Goal: Task Accomplishment & Management: Use online tool/utility

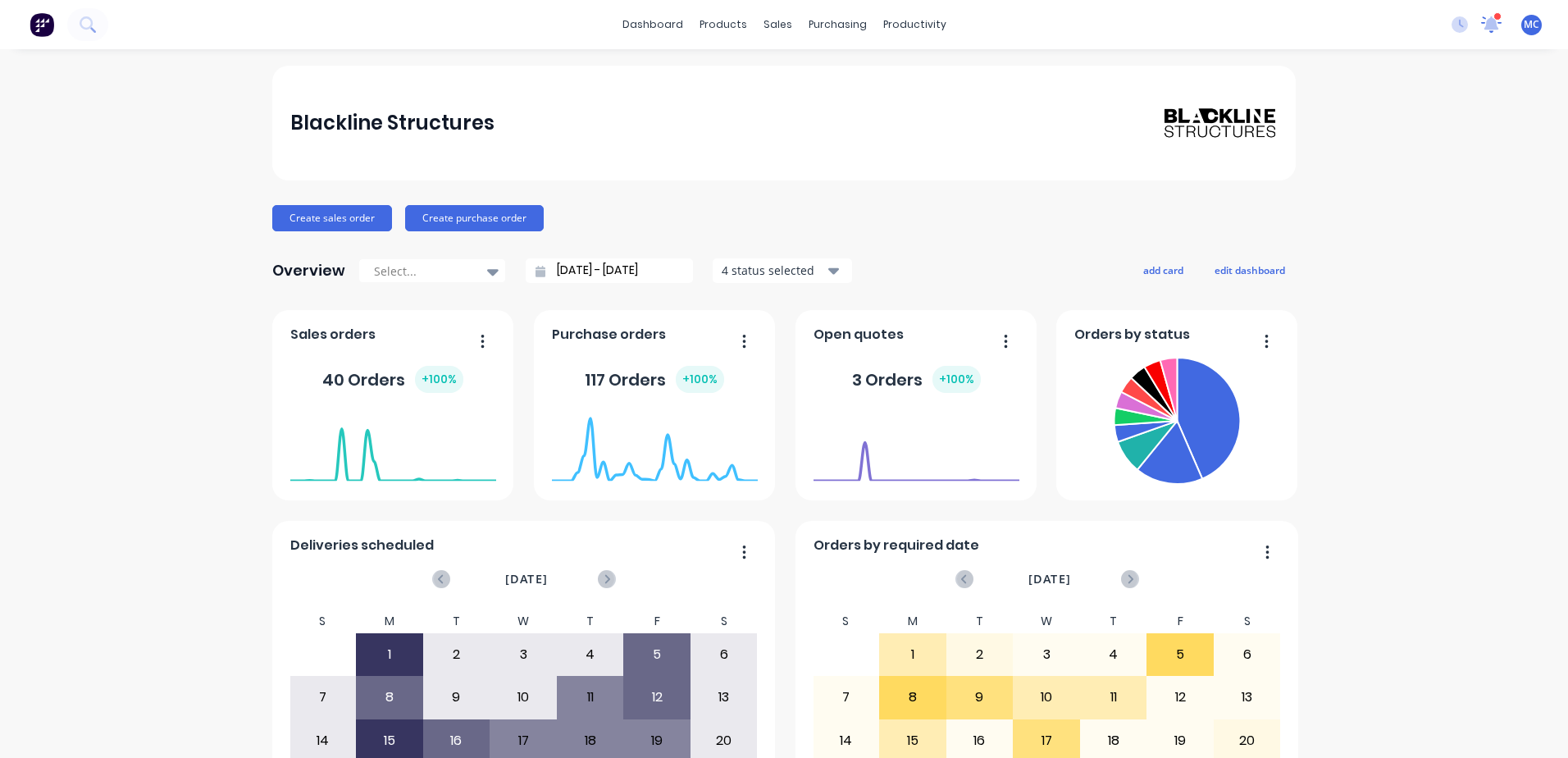
click at [1485, 23] on icon at bounding box center [1492, 23] width 14 height 13
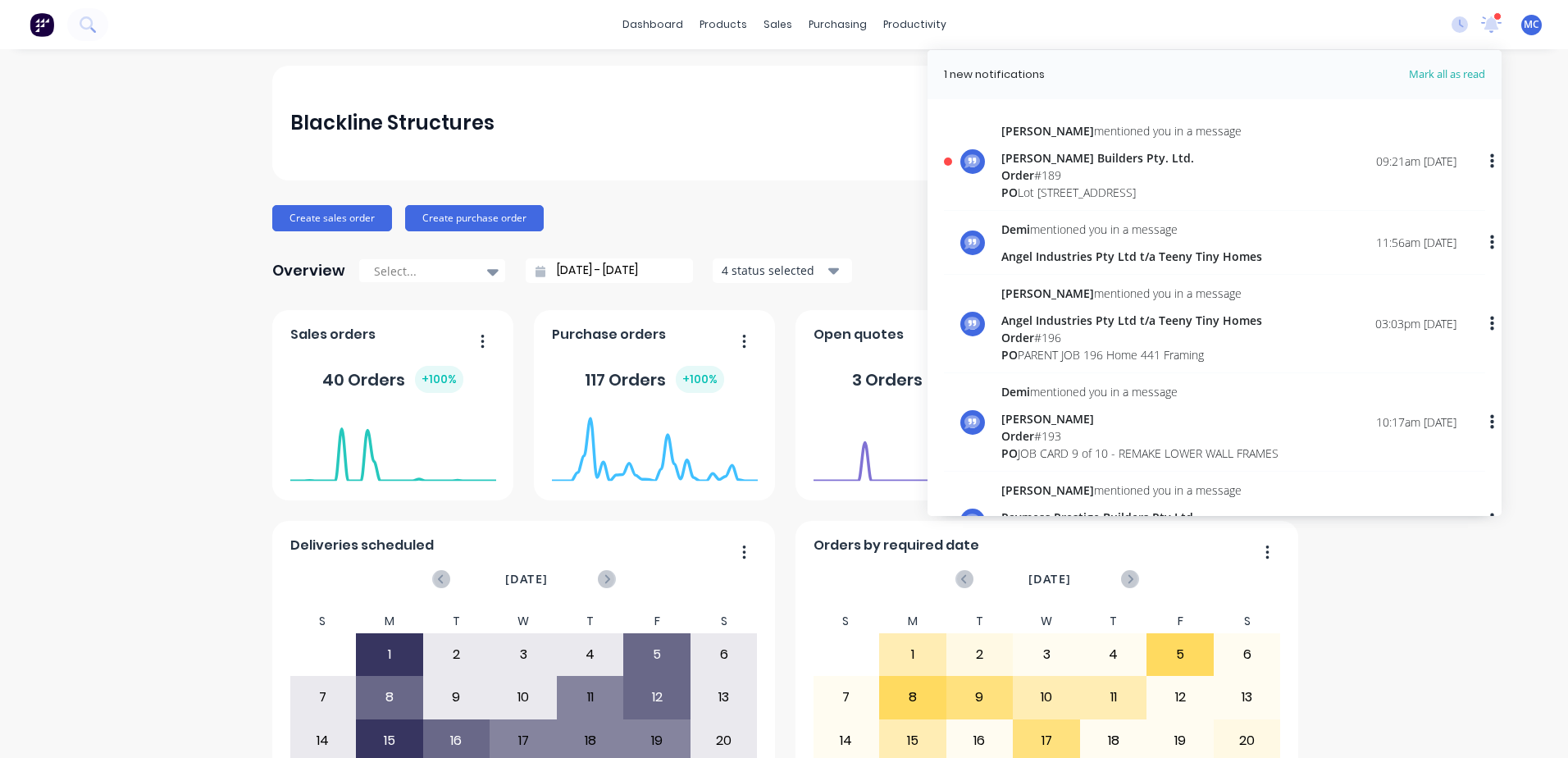
click at [1045, 175] on div "Order # 189" at bounding box center [1122, 175] width 240 height 17
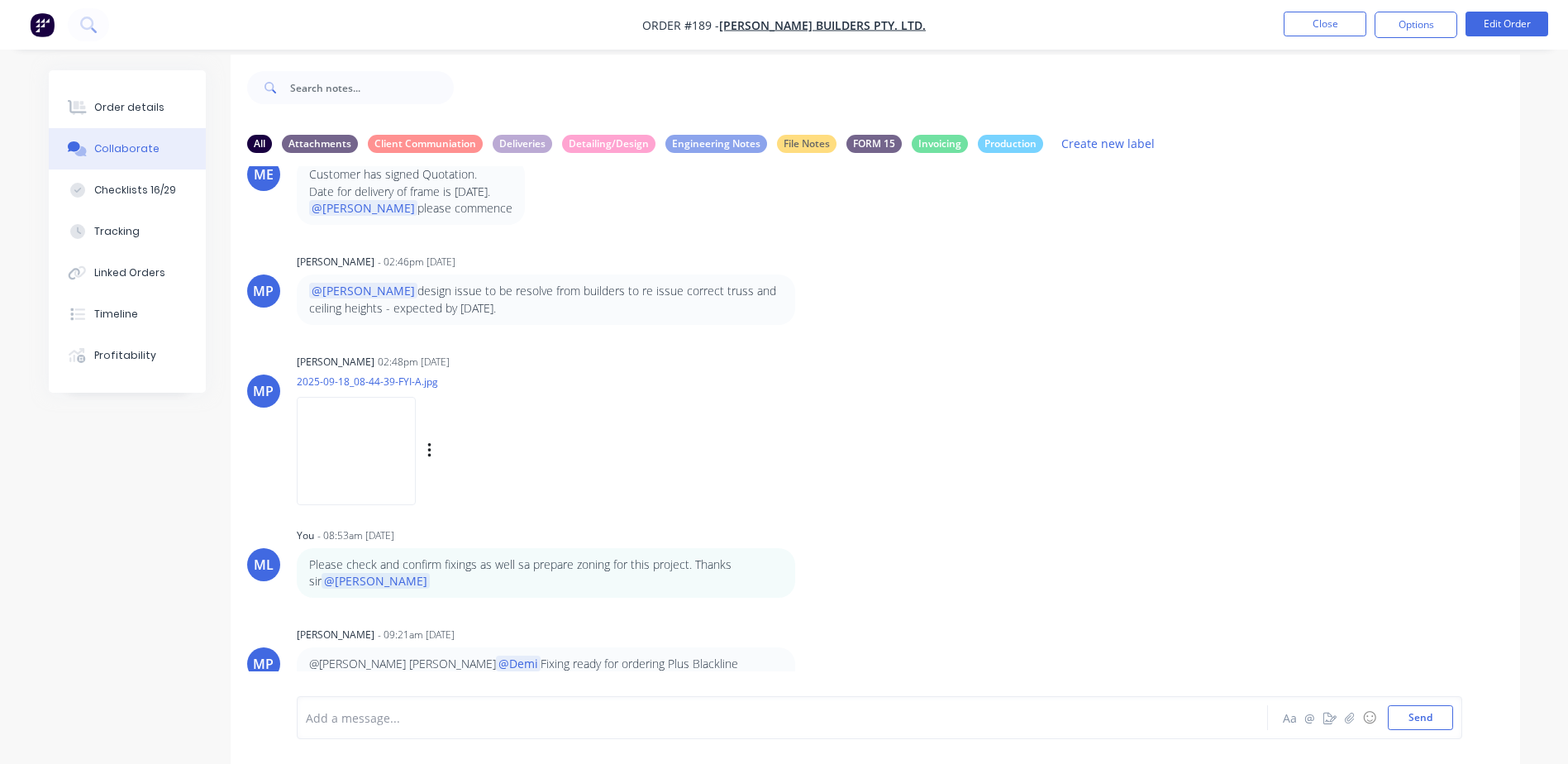
scroll to position [25, 0]
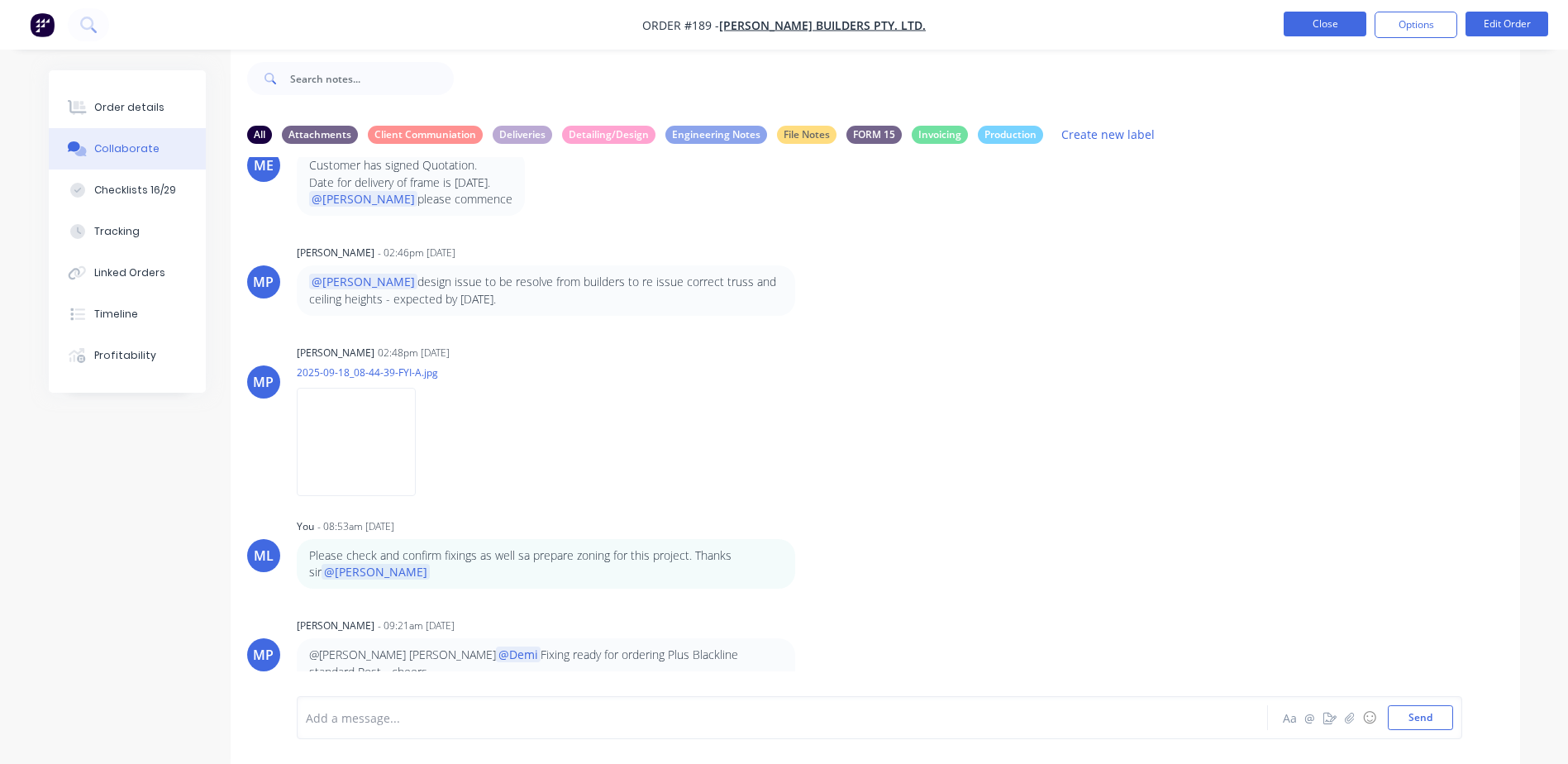
click at [1310, 31] on button "Close" at bounding box center [1324, 24] width 82 height 25
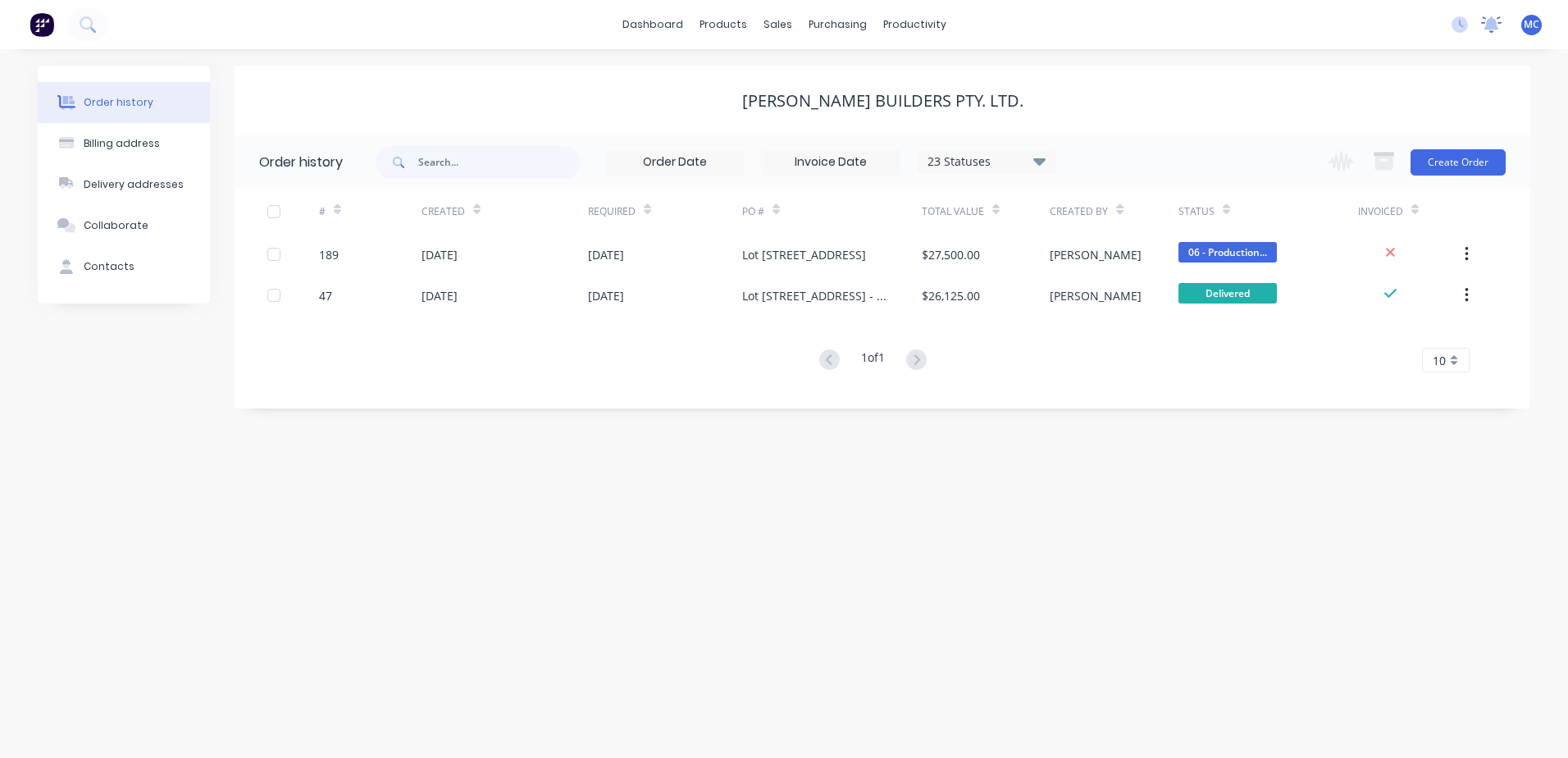
click at [1499, 19] on div "No new notifications [PERSON_NAME] all as read [PERSON_NAME] mentioned you in a…" at bounding box center [1504, 25] width 130 height 25
click at [1491, 19] on icon at bounding box center [1492, 23] width 14 height 13
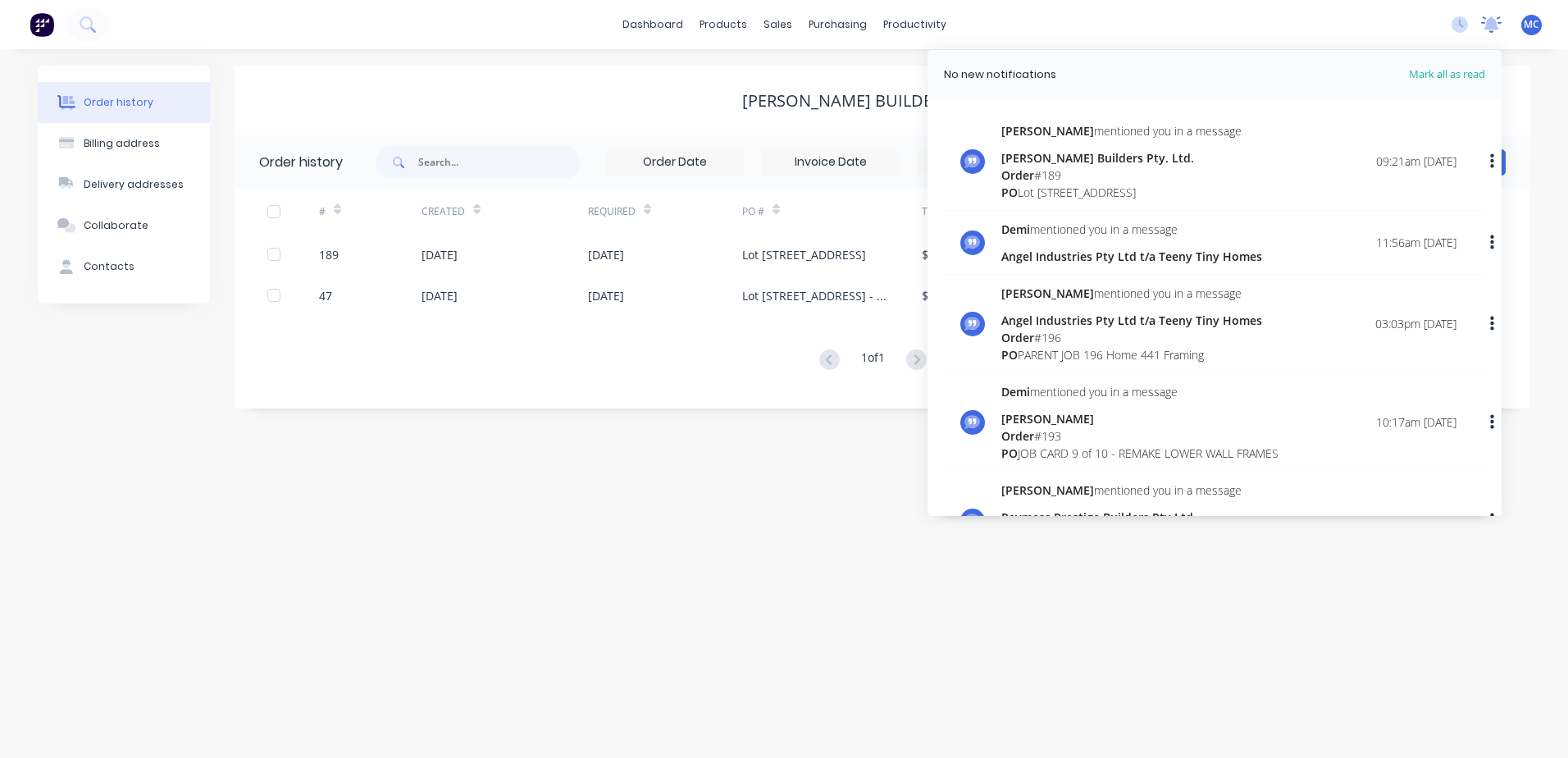
click at [1487, 25] on icon at bounding box center [1492, 23] width 14 height 13
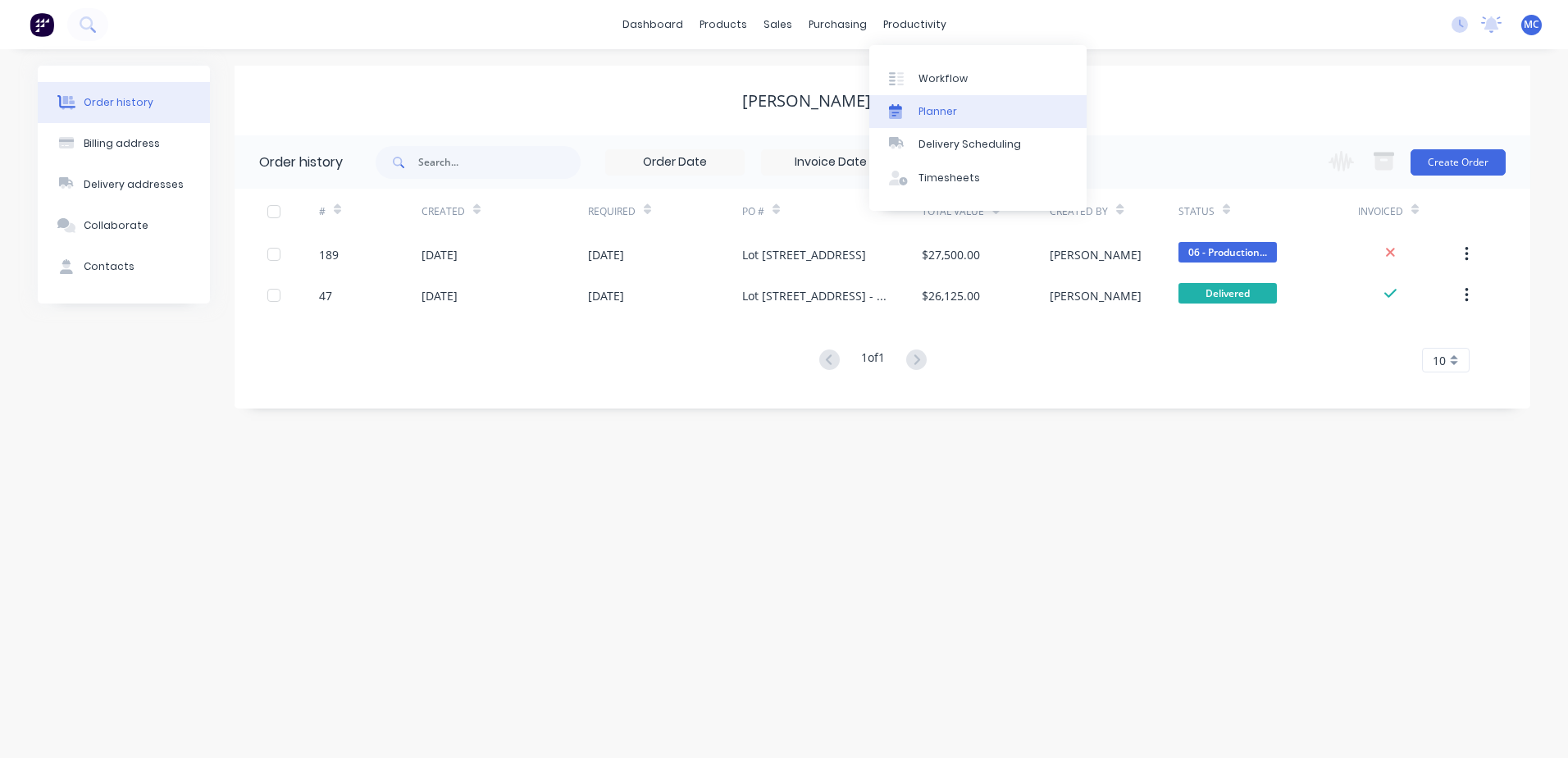
click at [948, 114] on div "Planner" at bounding box center [938, 111] width 38 height 14
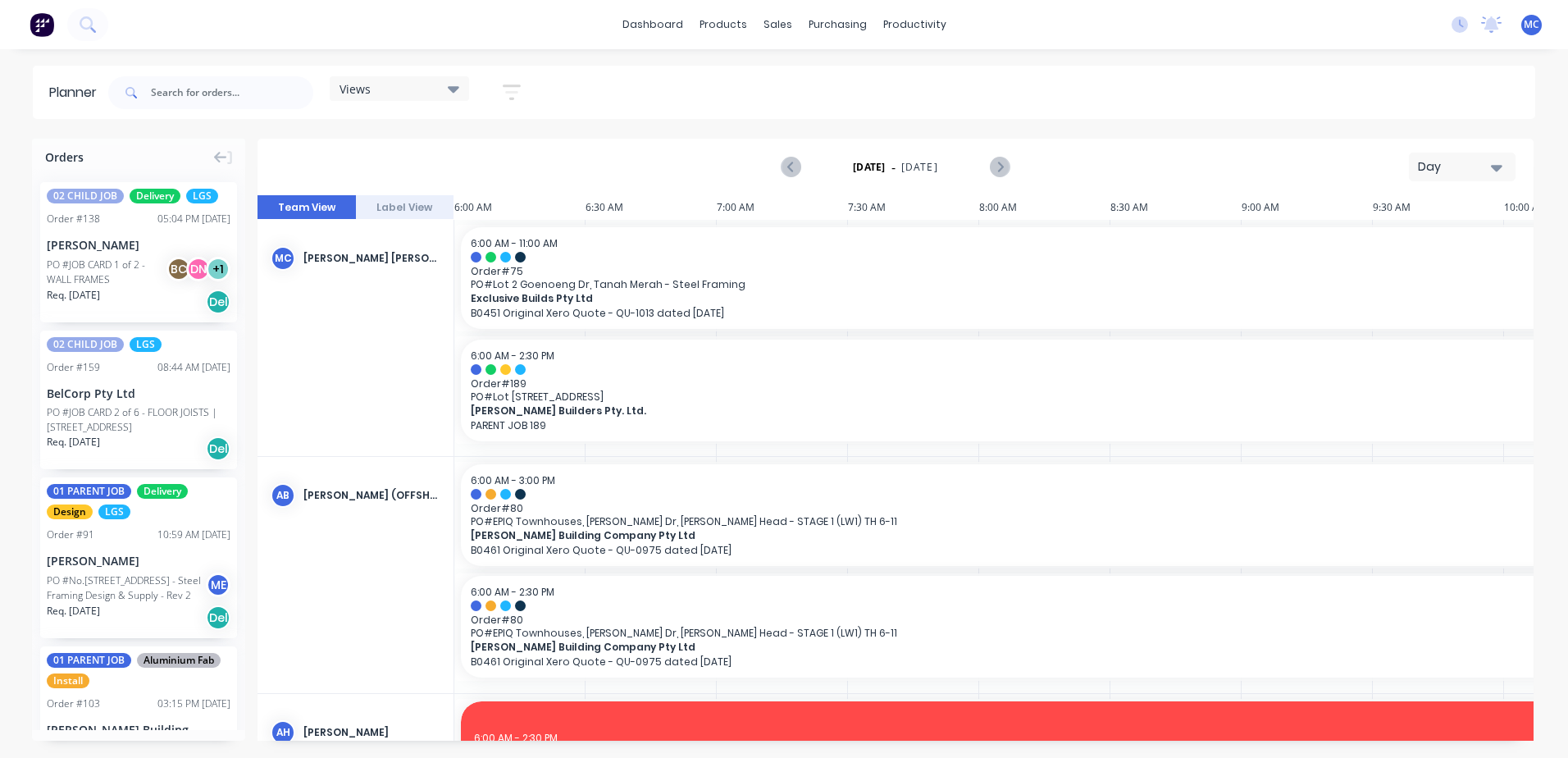
scroll to position [0, 264]
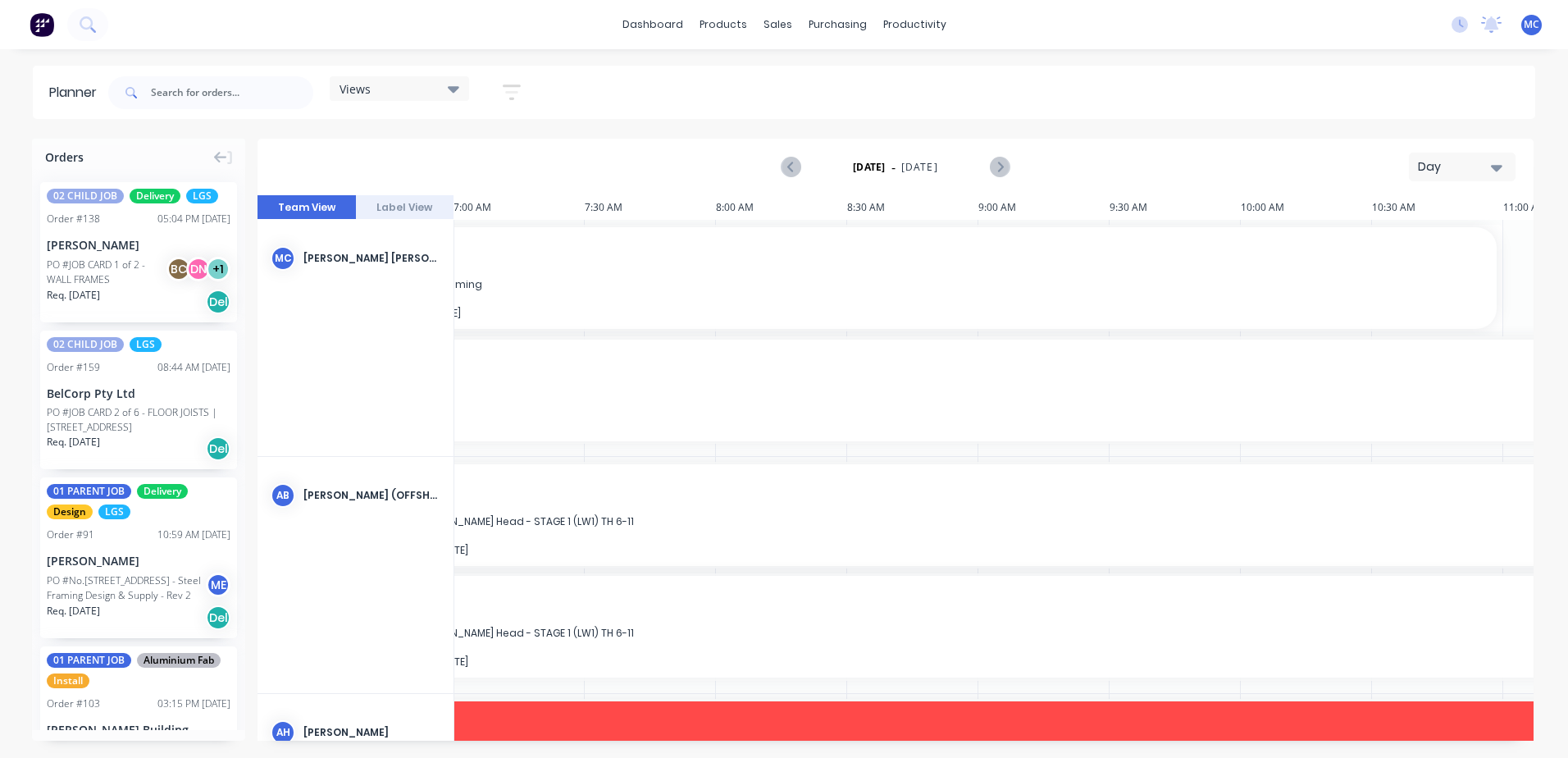
click at [1446, 163] on div "Day" at bounding box center [1455, 167] width 75 height 17
click at [1448, 234] on div "Week" at bounding box center [1432, 243] width 163 height 33
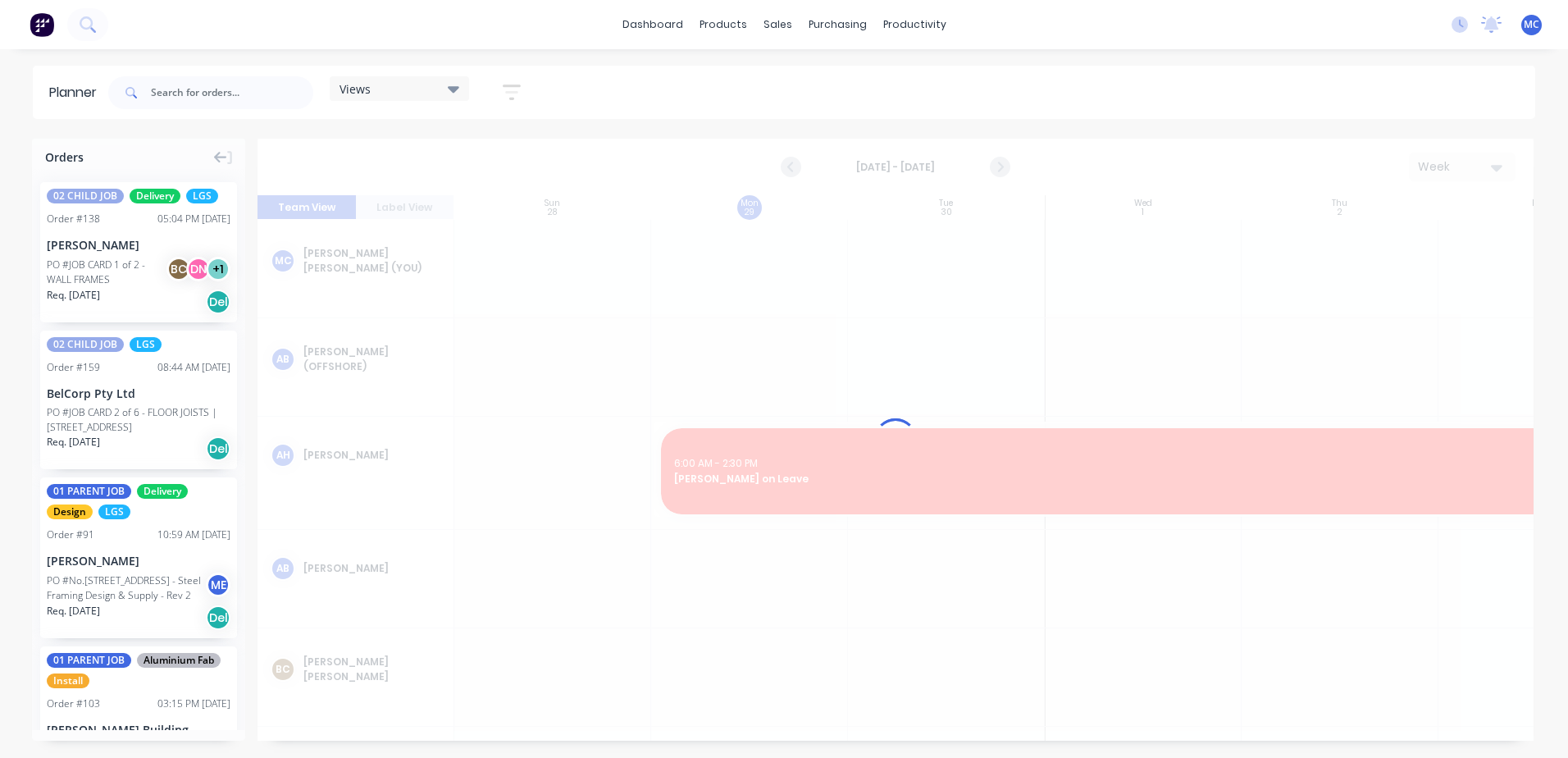
scroll to position [0, 1]
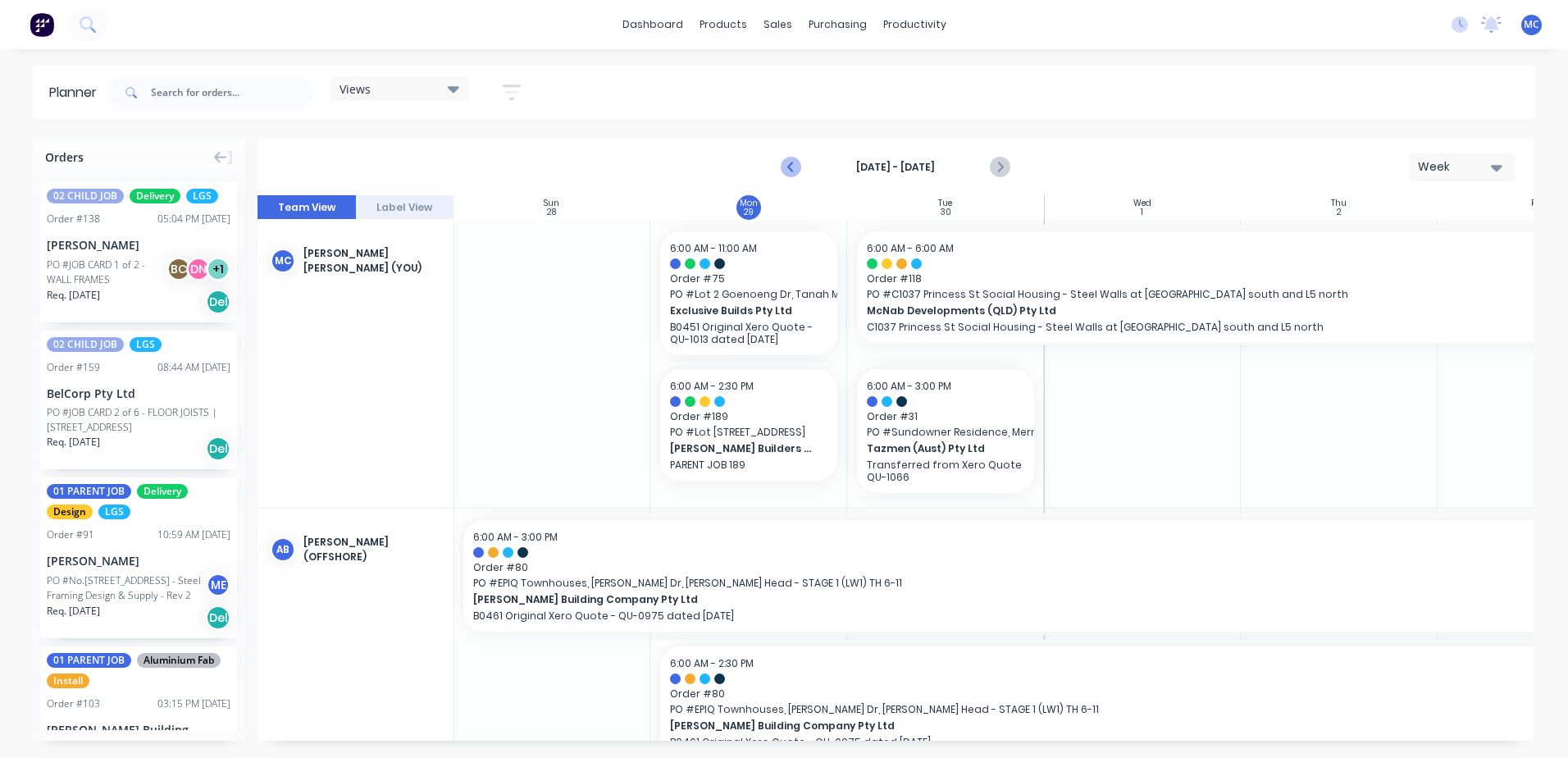
click at [786, 164] on icon "Previous page" at bounding box center [793, 167] width 19 height 19
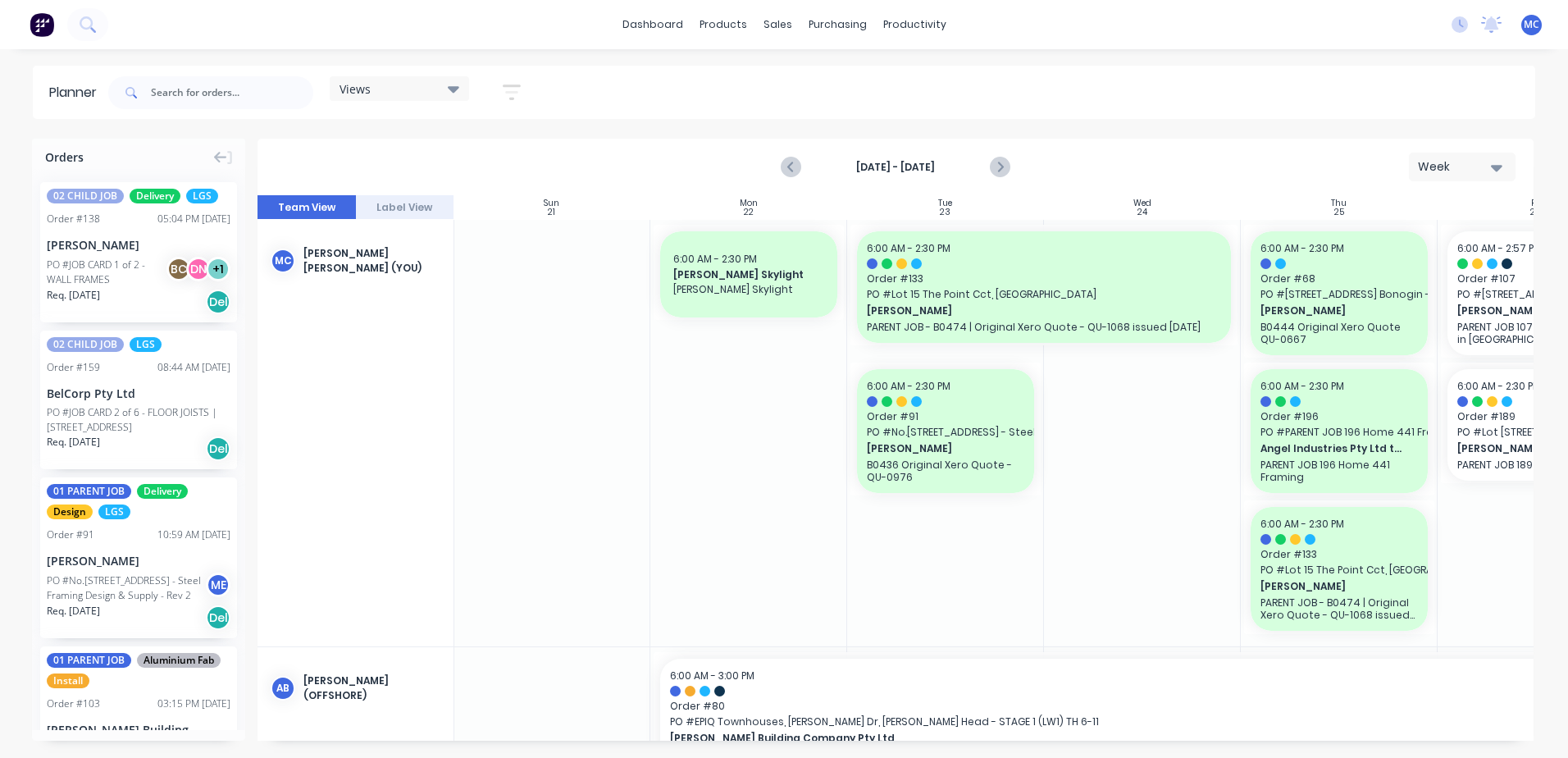
drag, startPoint x: 933, startPoint y: 741, endPoint x: 1164, endPoint y: 730, distance: 231.3
click at [1170, 740] on div "Orders 02 CHILD JOB Delivery LGS Order # 138 05:04 PM [DATE] [PERSON_NAME] PO #…" at bounding box center [784, 447] width 1568 height 619
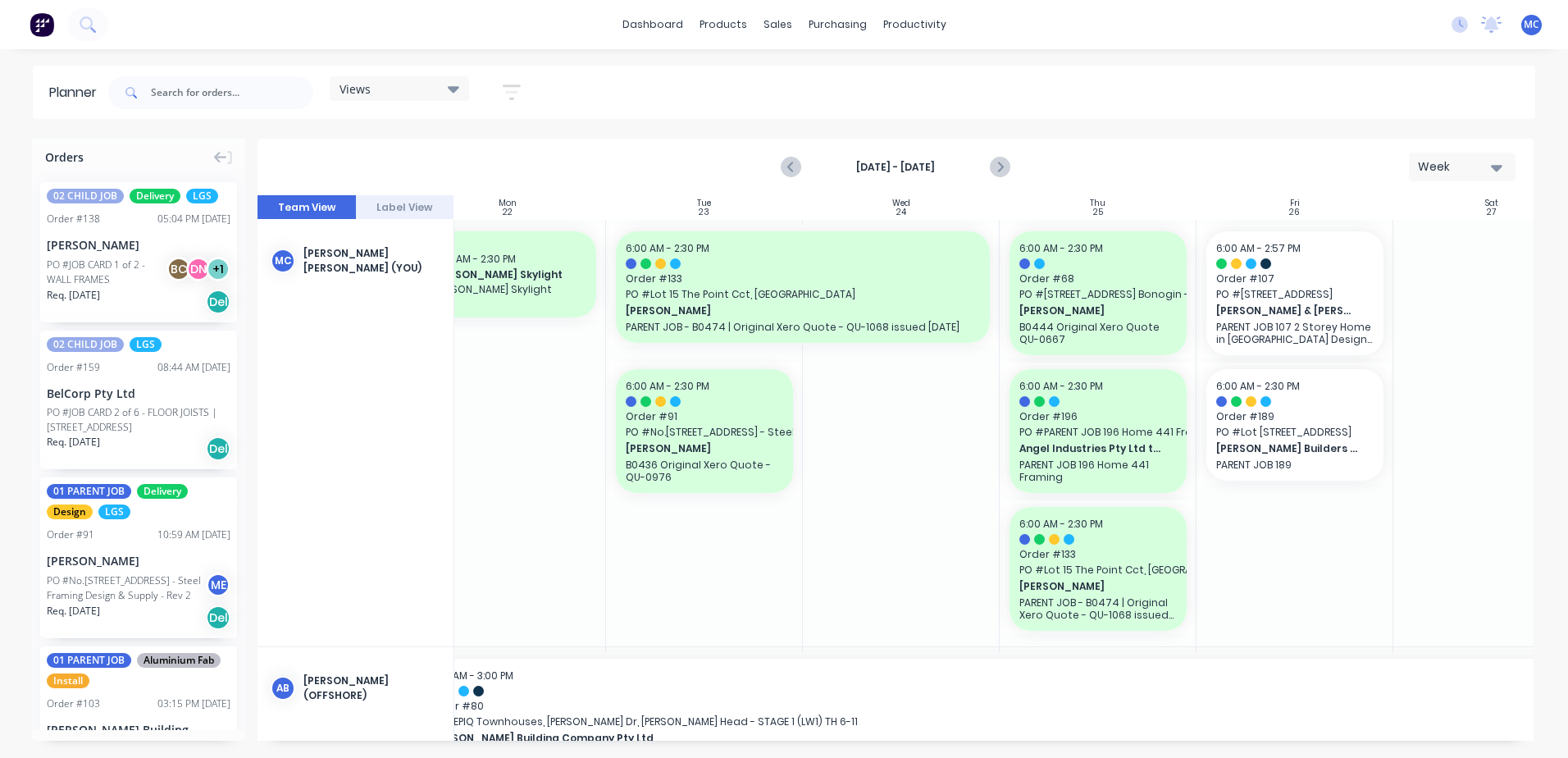
scroll to position [0, 305]
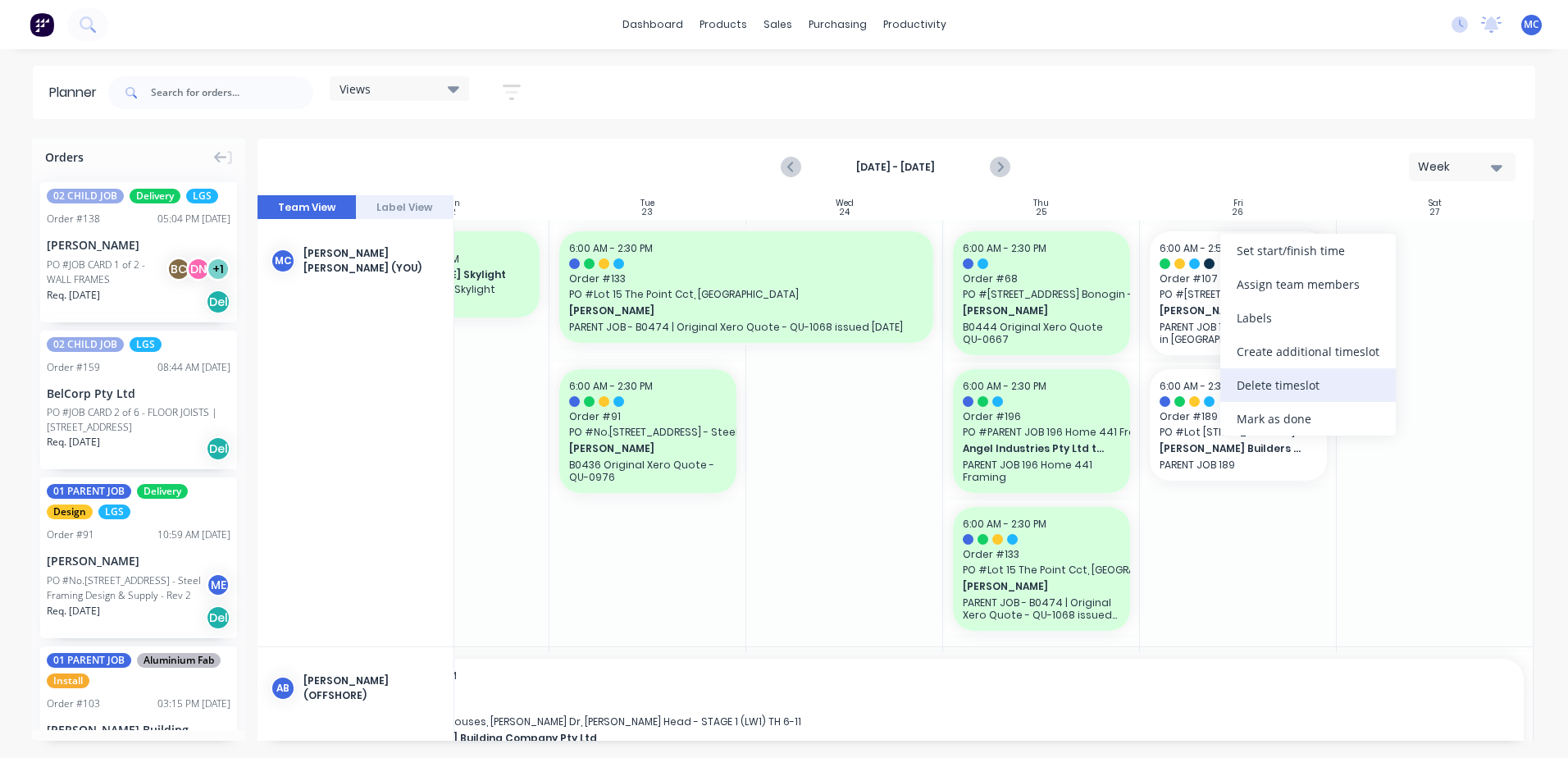
click at [1292, 389] on div "Delete timeslot" at bounding box center [1308, 385] width 175 height 34
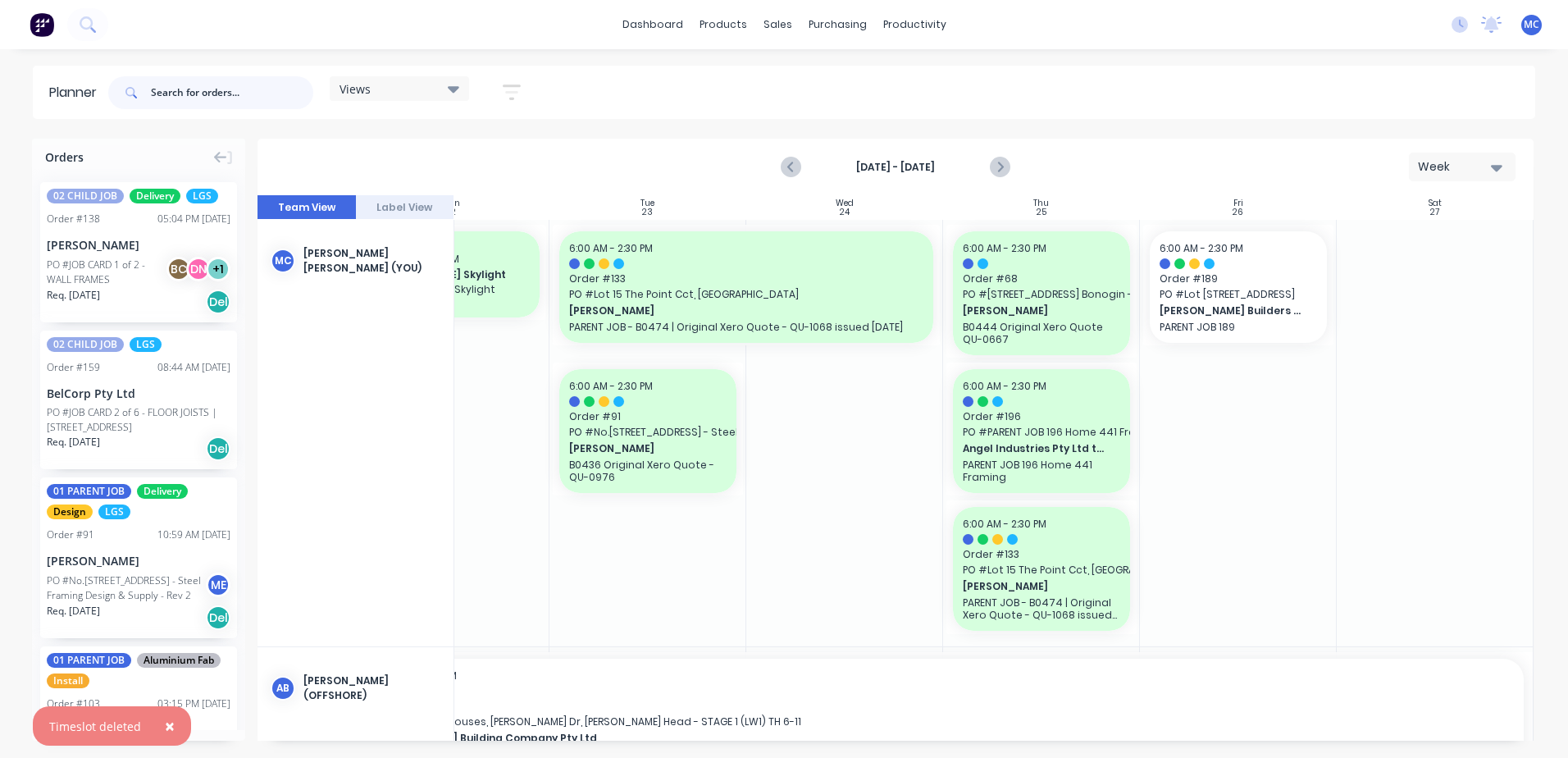
click at [164, 96] on input "text" at bounding box center [232, 92] width 163 height 33
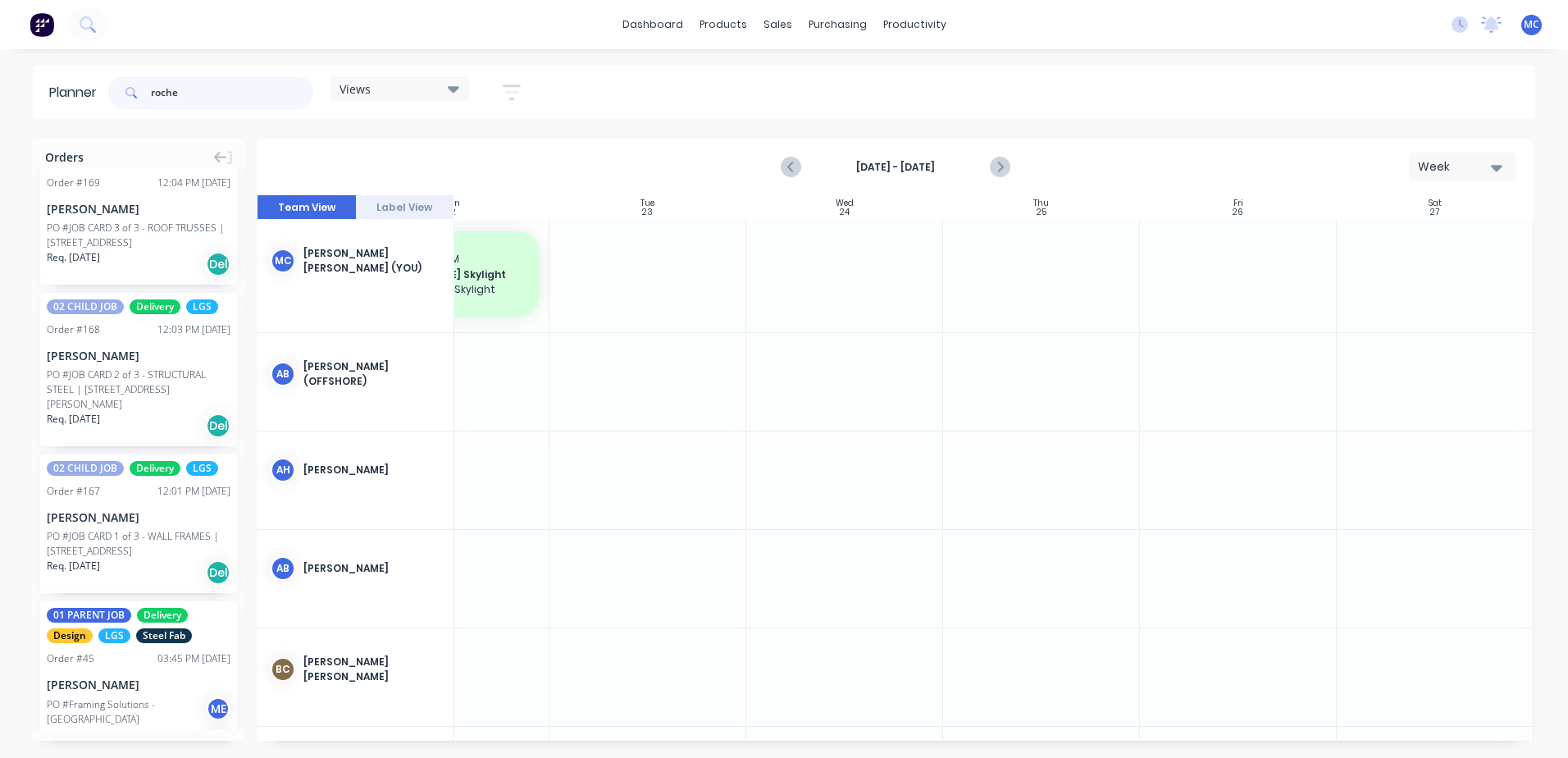
scroll to position [89, 0]
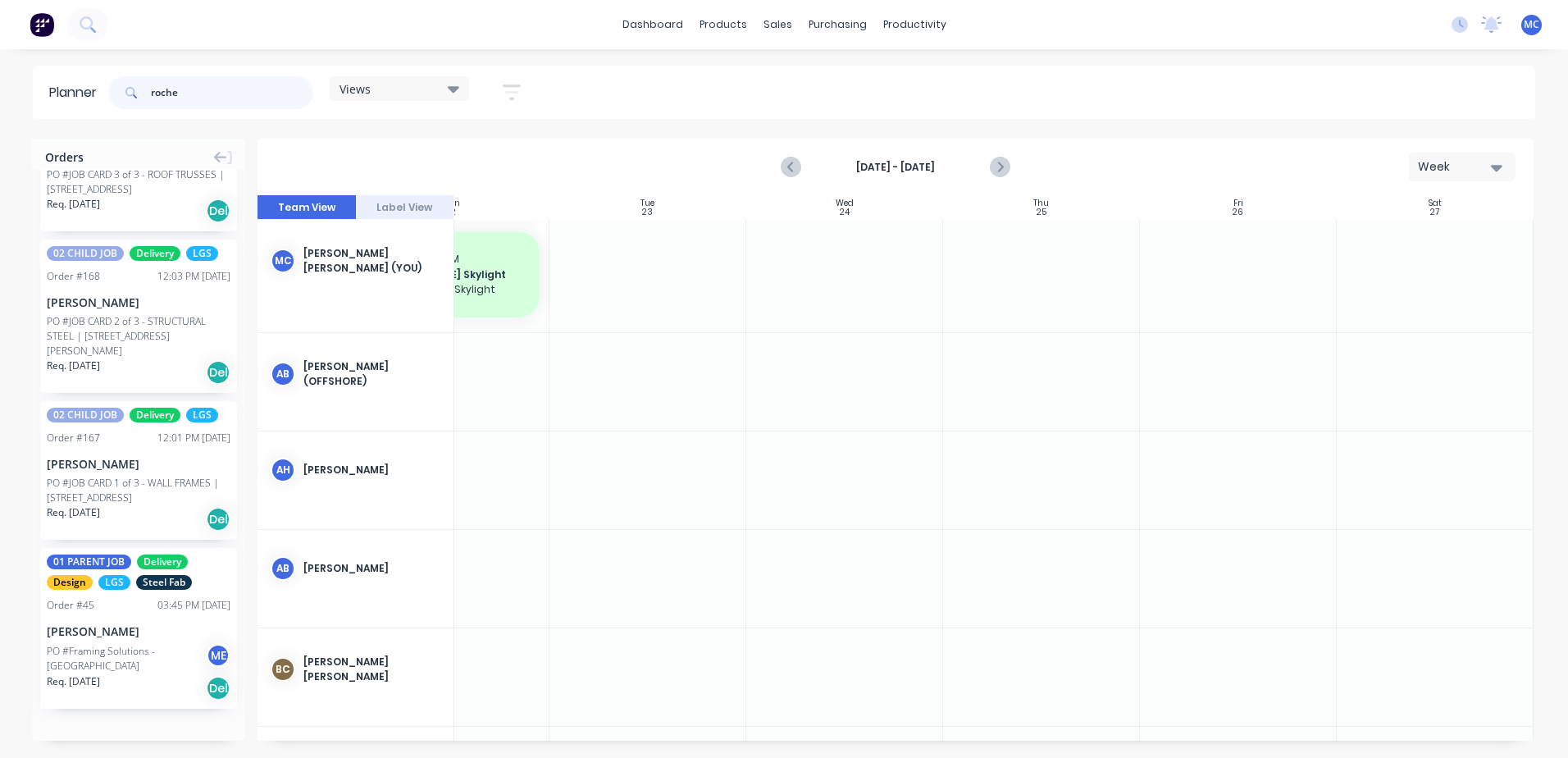
type input "roche"
drag, startPoint x: 123, startPoint y: 665, endPoint x: 1185, endPoint y: 327, distance: 1114.5
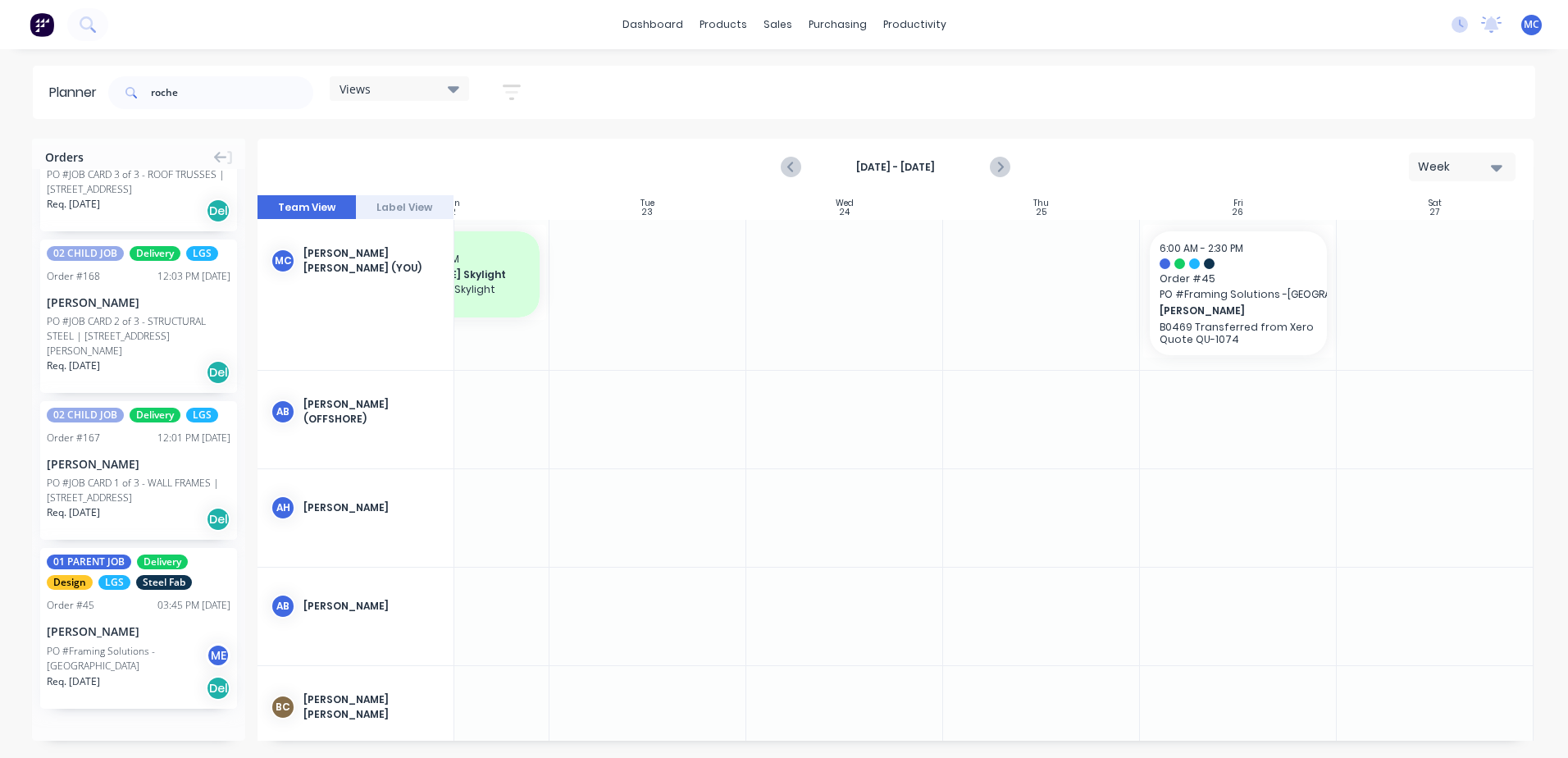
click at [1487, 154] on button "Week" at bounding box center [1462, 167] width 107 height 29
click at [1449, 243] on div "Week" at bounding box center [1432, 243] width 163 height 33
drag, startPoint x: 190, startPoint y: 91, endPoint x: -134, endPoint y: 90, distance: 324.0
click at [0, 90] on html "dashboard products sales purchasing productivity dashboard products Product Cat…" at bounding box center [784, 379] width 1568 height 758
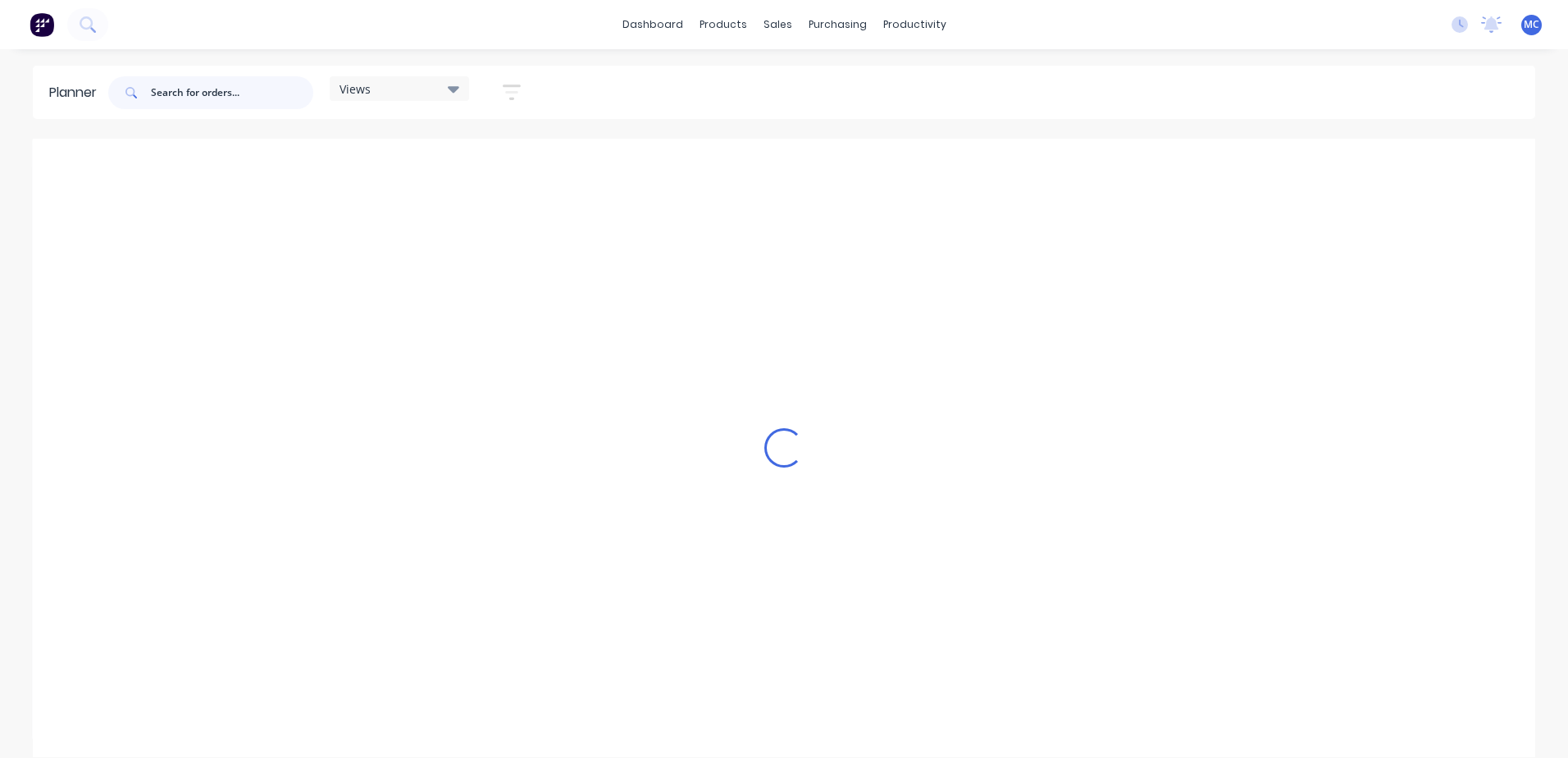
scroll to position [0, 0]
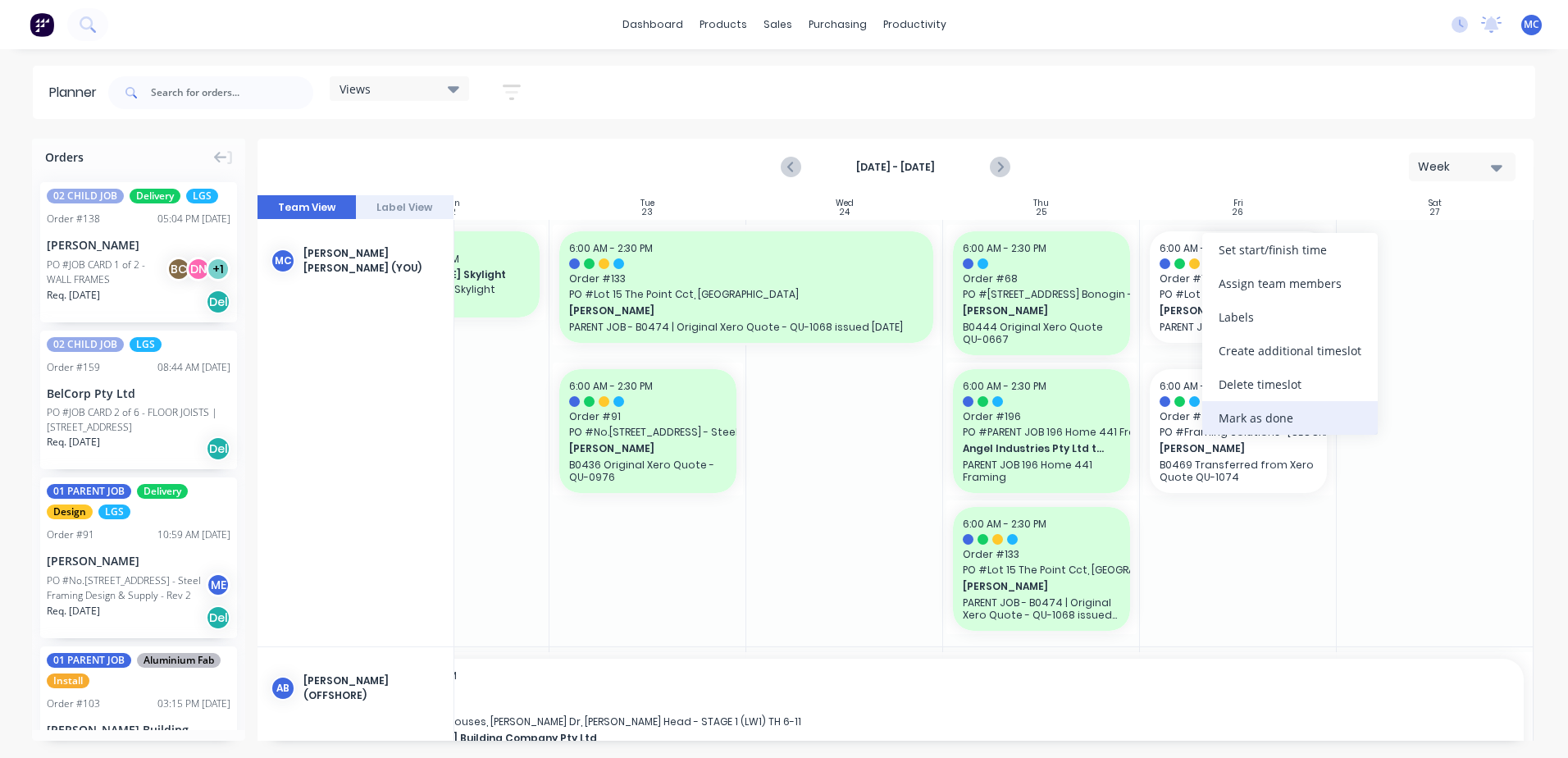
click at [1316, 415] on div "Mark as done" at bounding box center [1290, 417] width 175 height 34
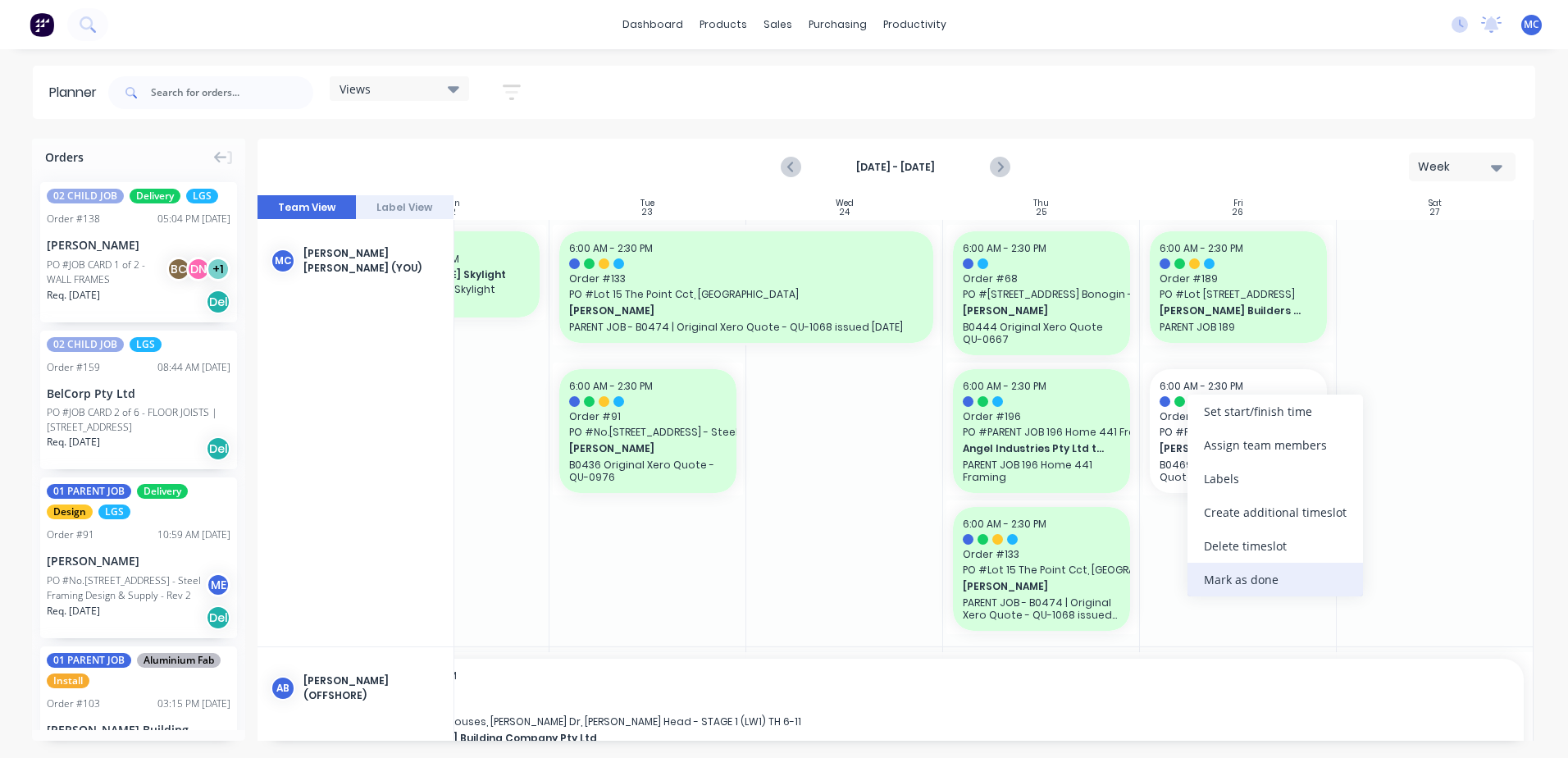
click at [1227, 582] on div "Mark as done" at bounding box center [1276, 579] width 175 height 34
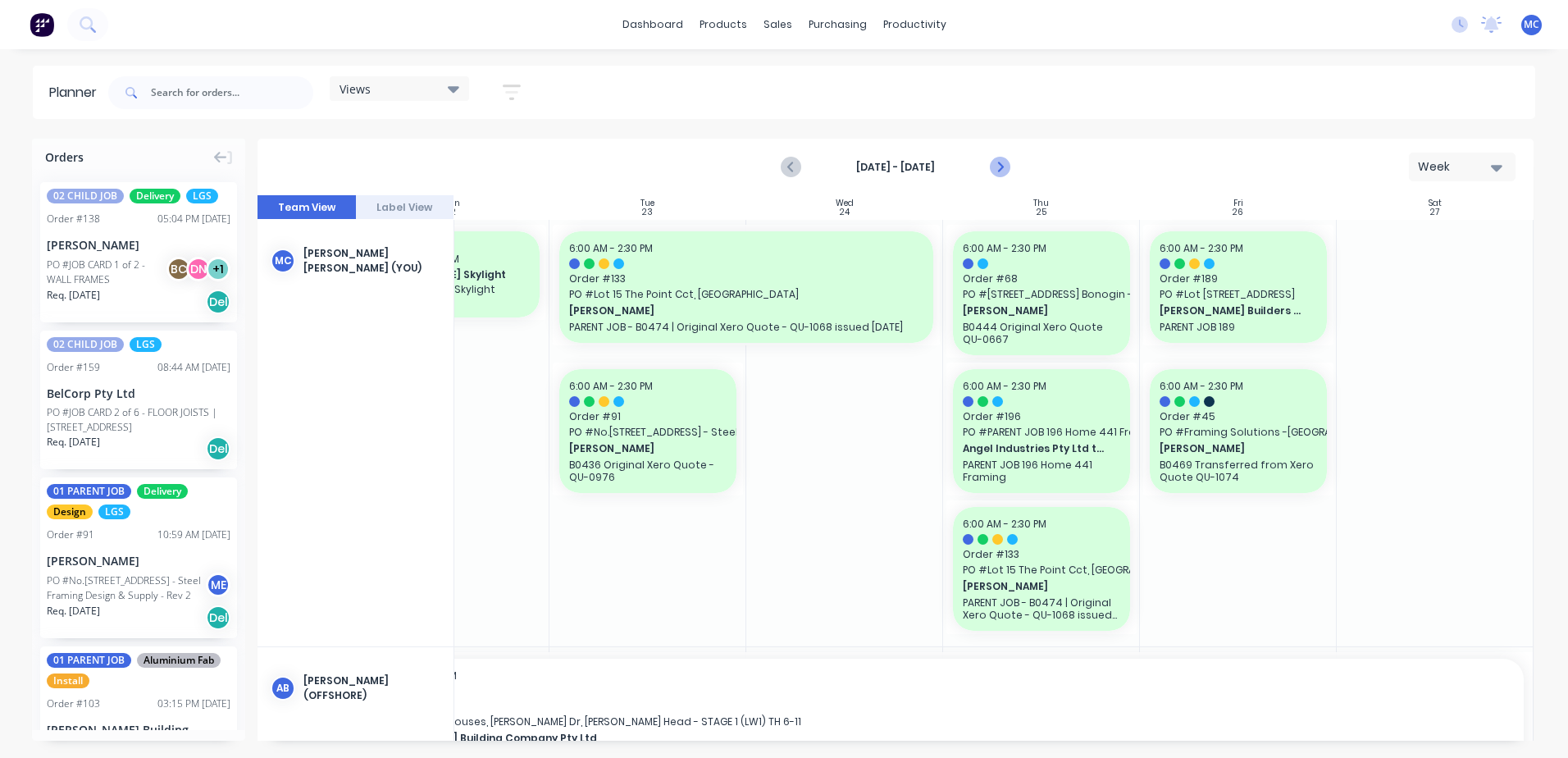
click at [1011, 164] on button "Next page" at bounding box center [999, 167] width 33 height 33
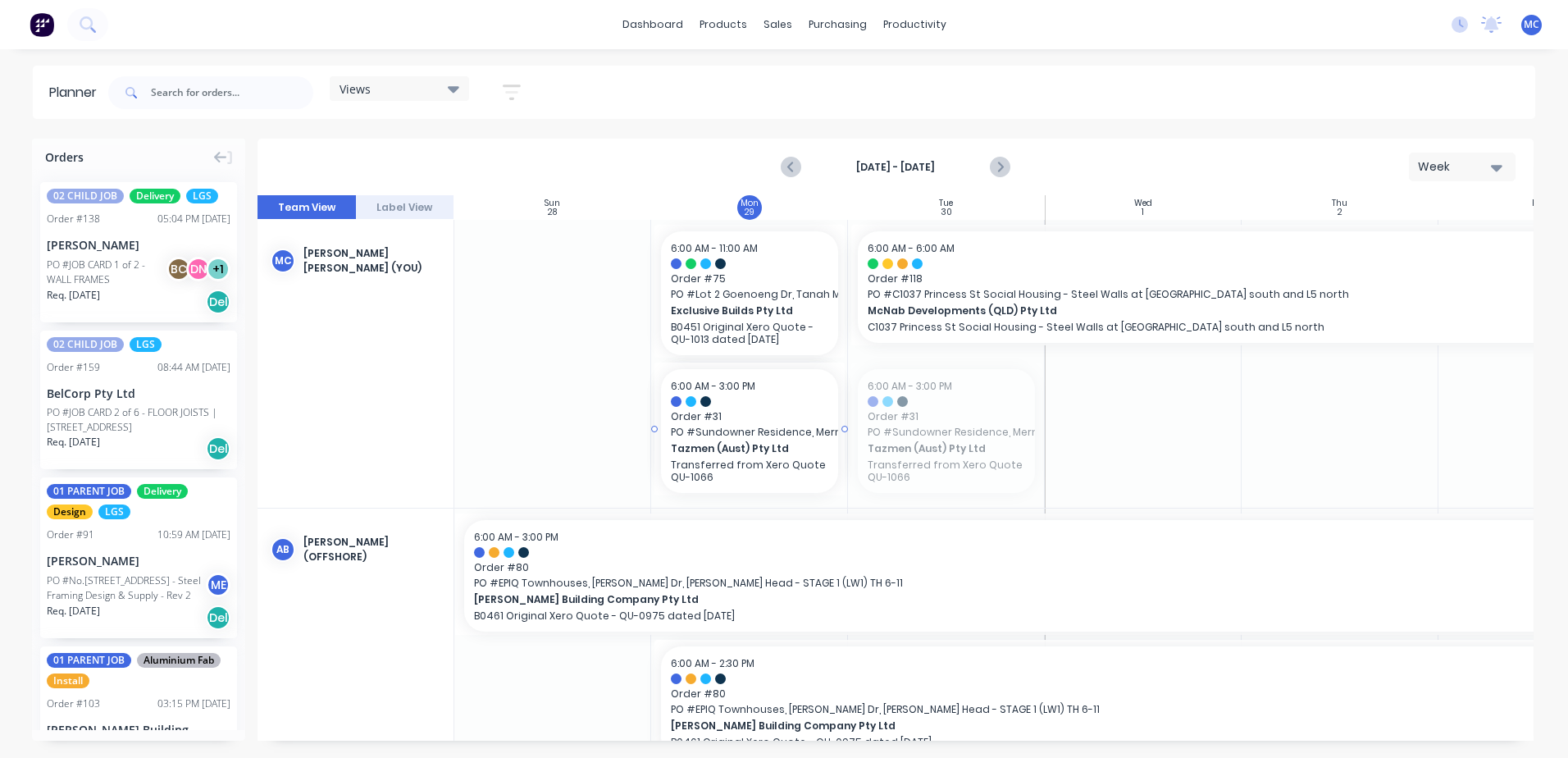
drag, startPoint x: 955, startPoint y: 454, endPoint x: 795, endPoint y: 474, distance: 161.2
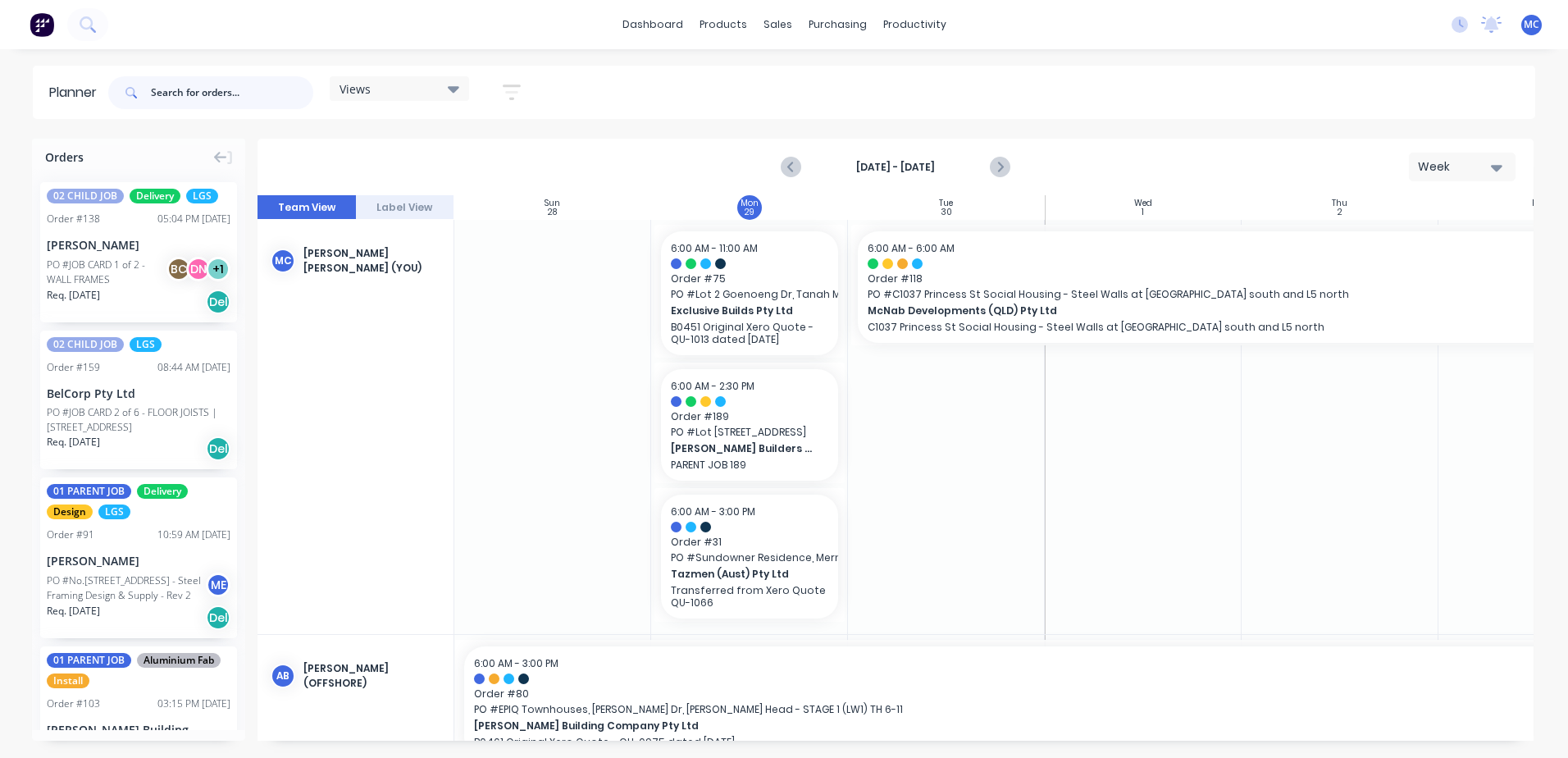
click at [232, 97] on input "text" at bounding box center [232, 92] width 163 height 33
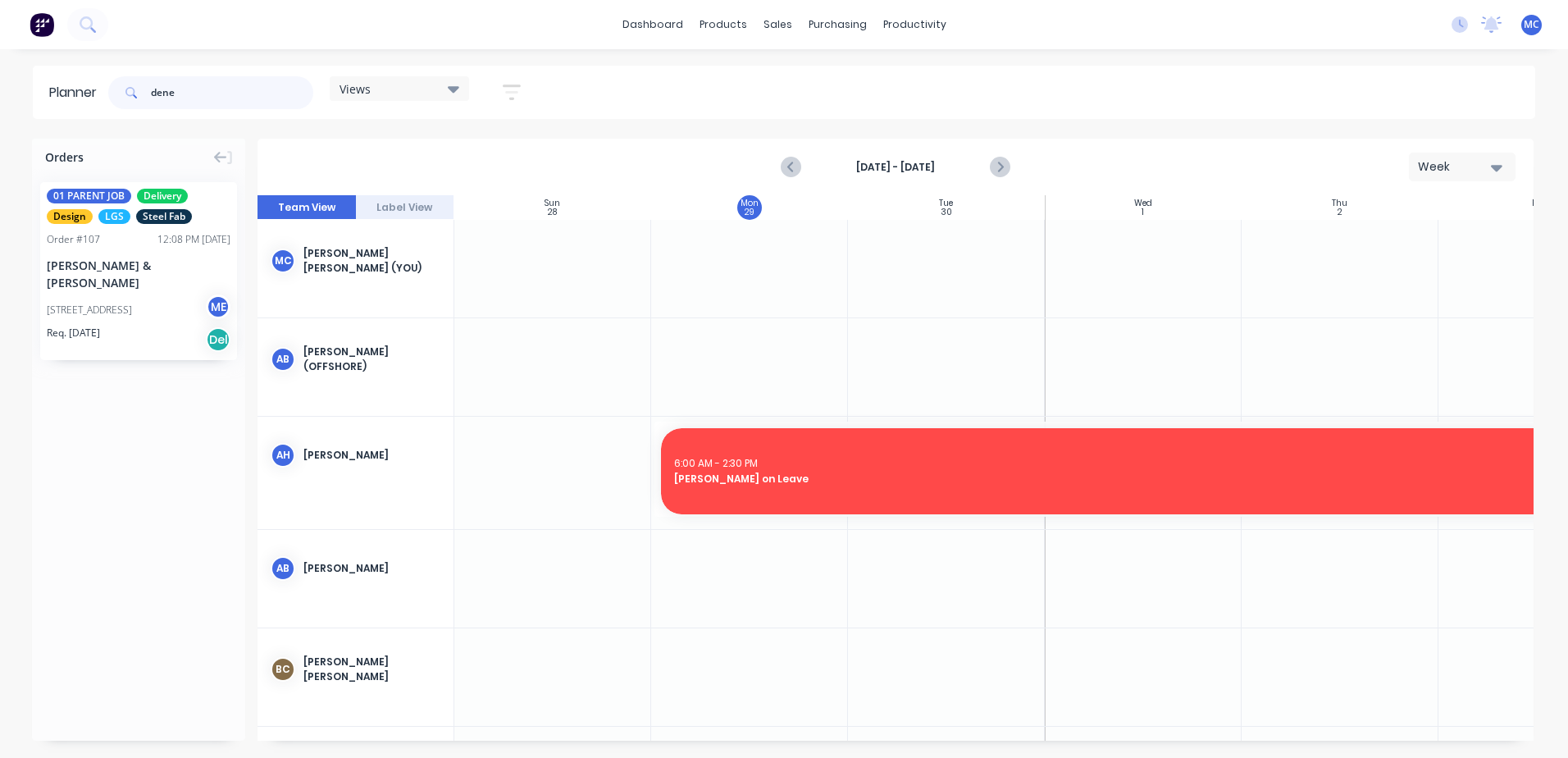
type input "dene"
drag, startPoint x: 102, startPoint y: 270, endPoint x: 983, endPoint y: 304, distance: 881.7
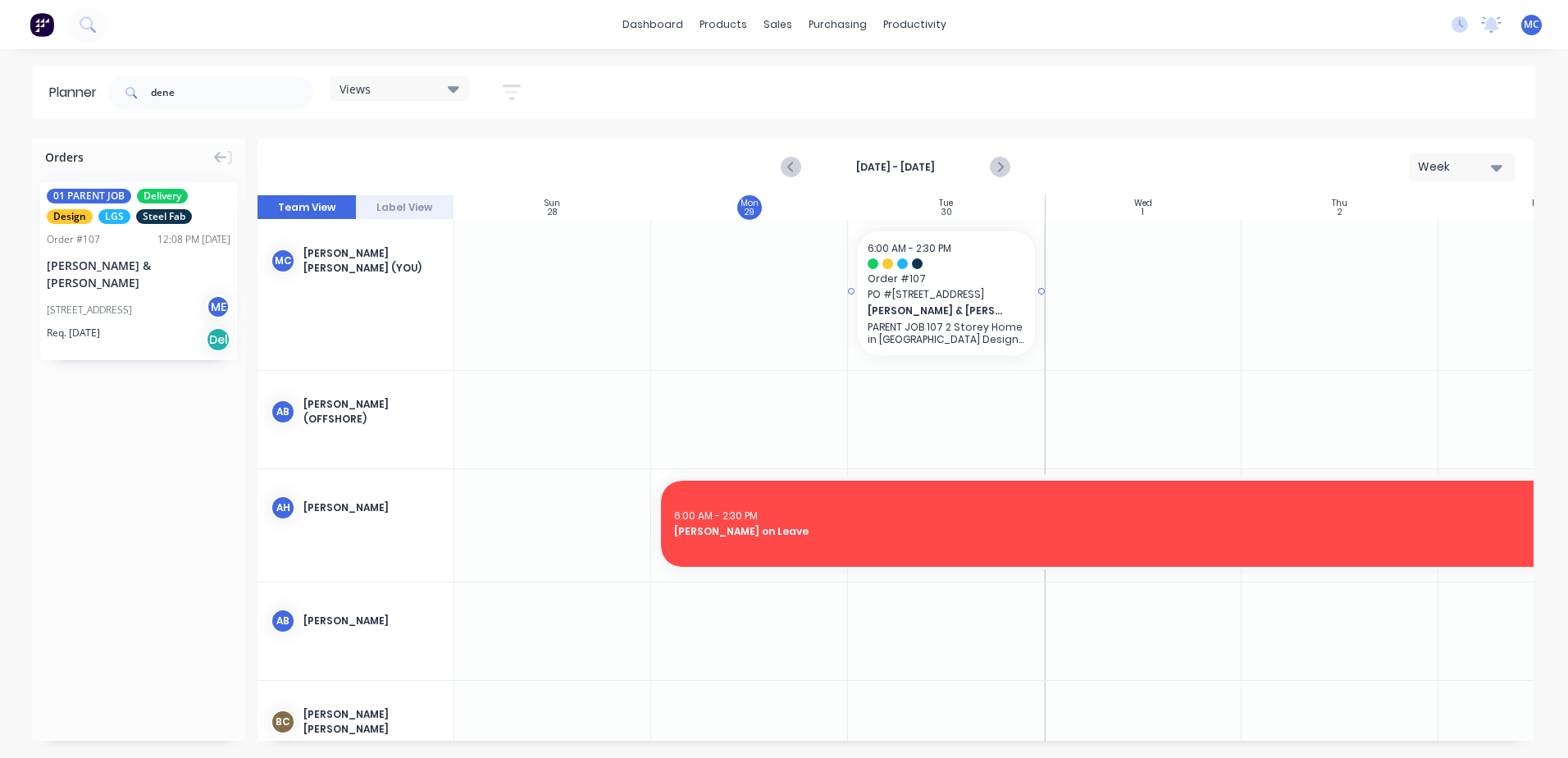
click at [1037, 290] on div at bounding box center [947, 291] width 190 height 133
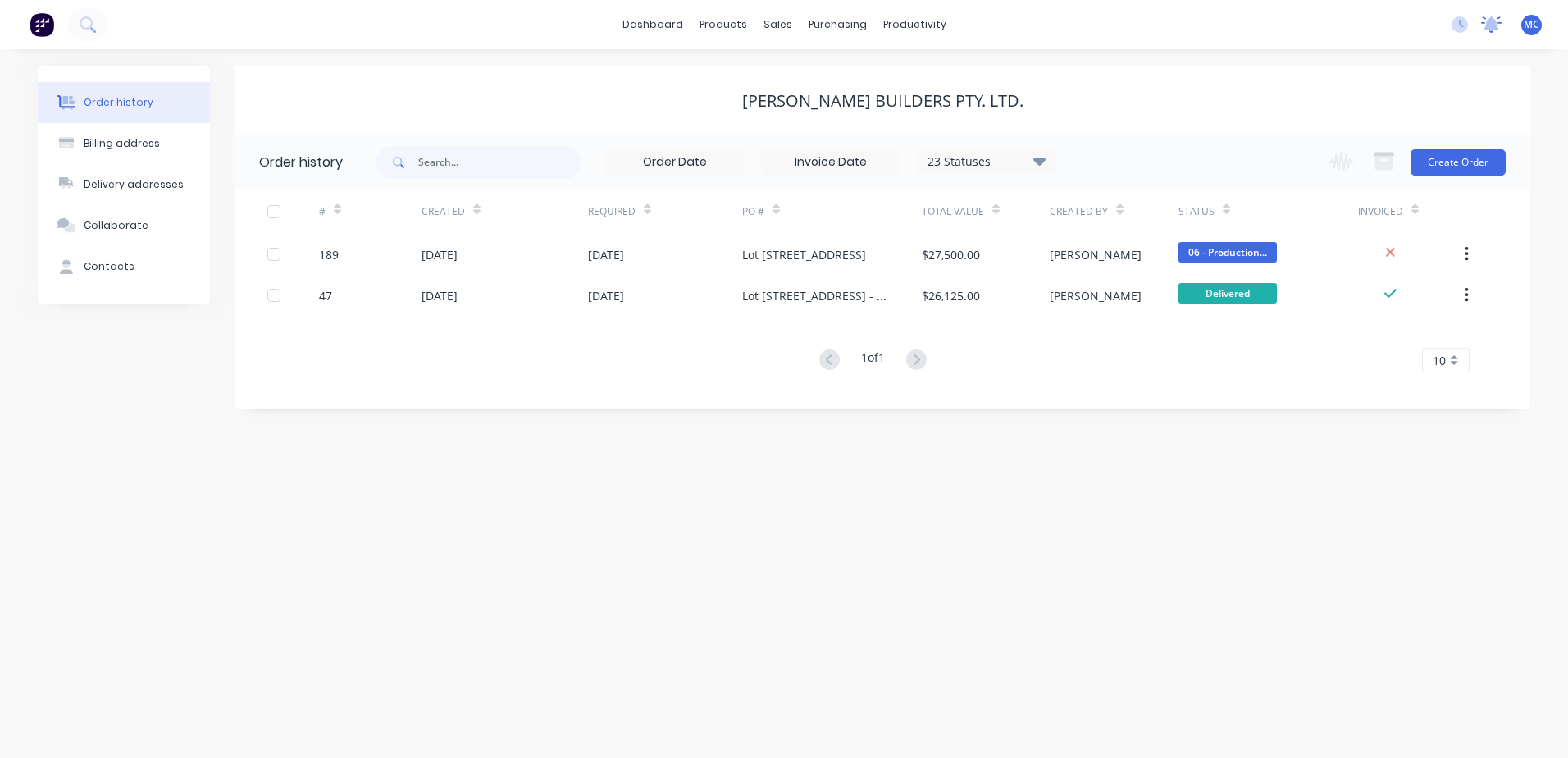
click at [1485, 23] on icon at bounding box center [1491, 24] width 20 height 16
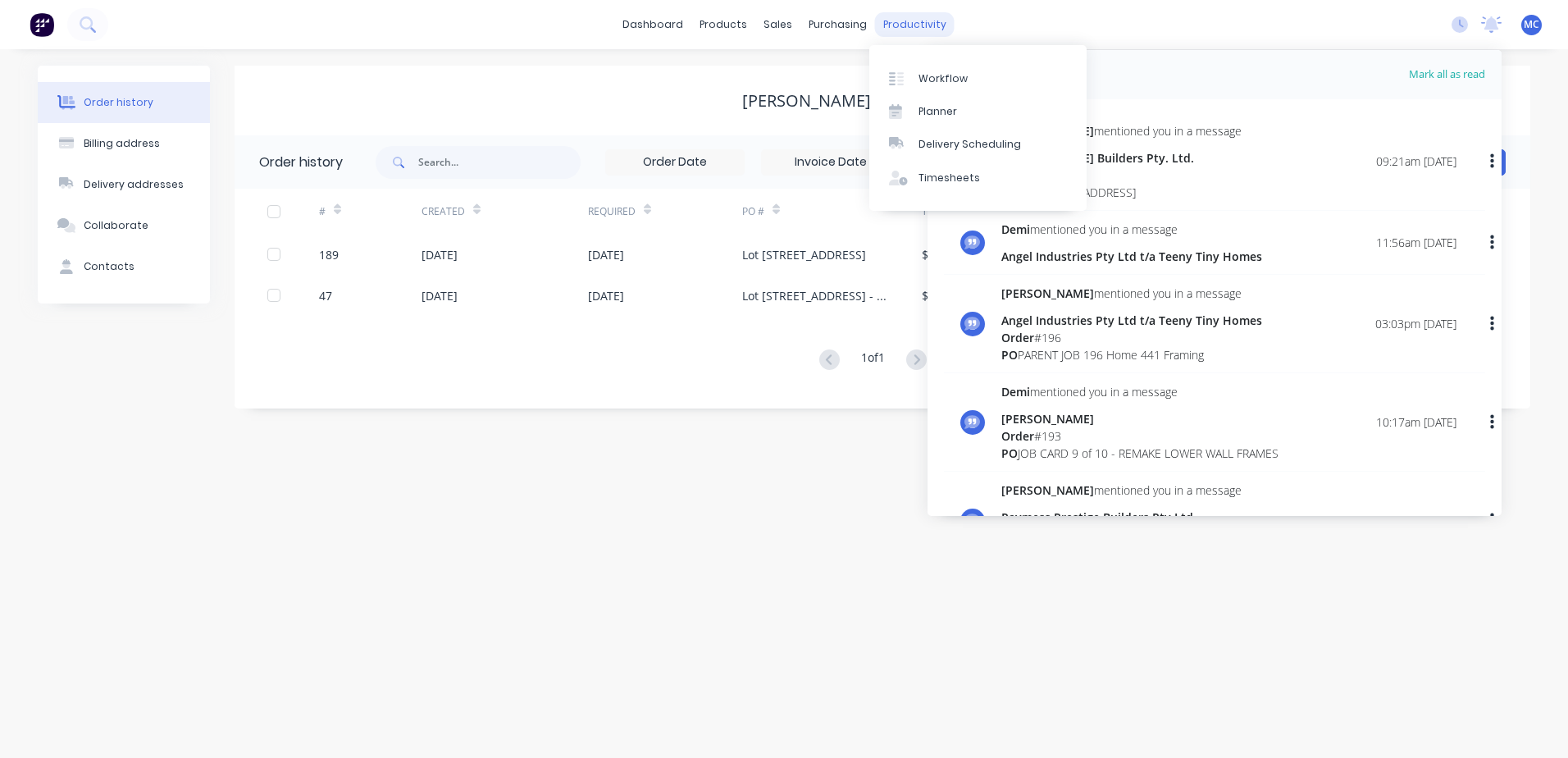
click at [931, 22] on div "productivity" at bounding box center [915, 25] width 80 height 25
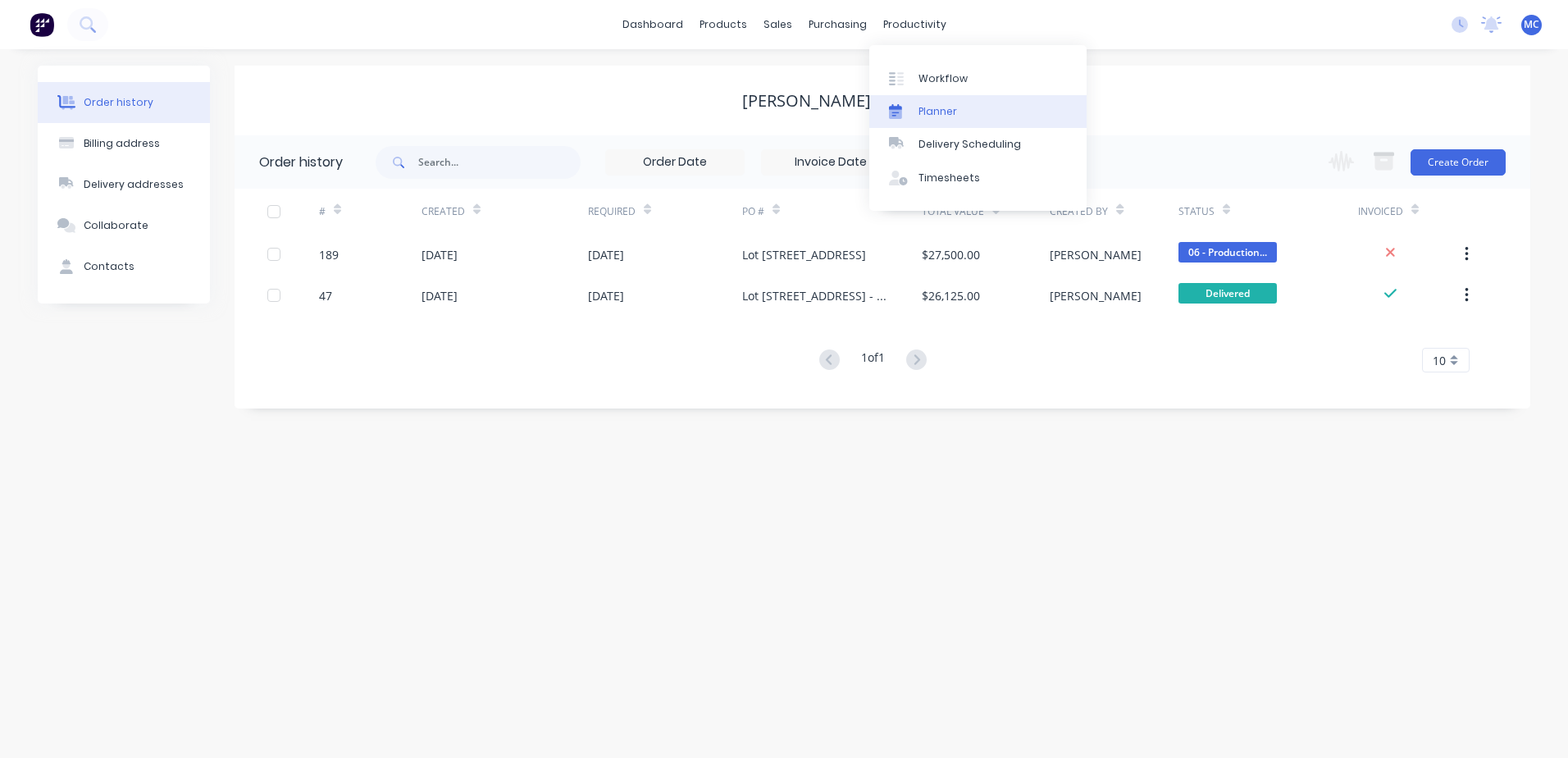
click at [953, 104] on div "Planner" at bounding box center [938, 111] width 38 height 14
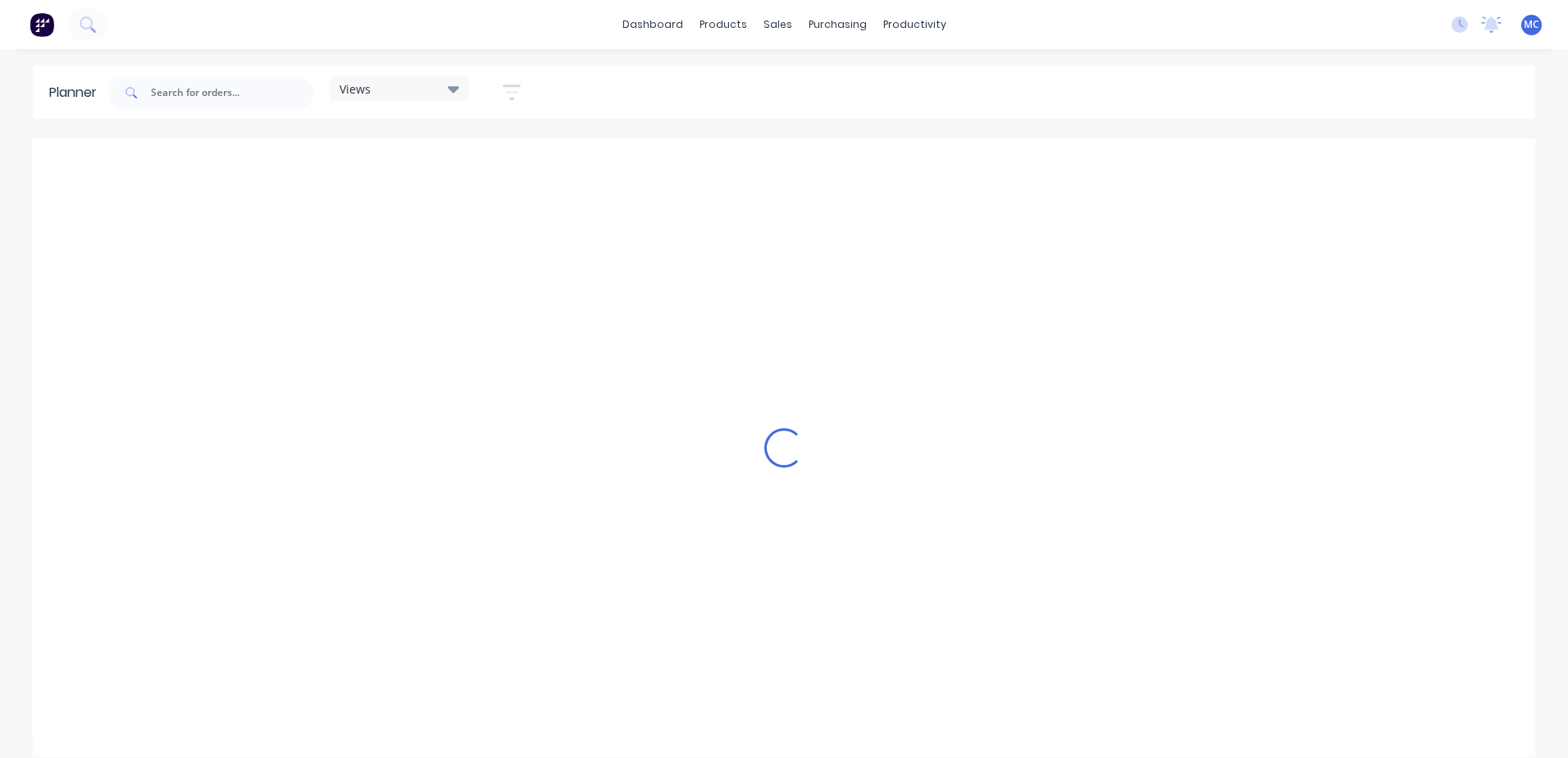
scroll to position [0, 264]
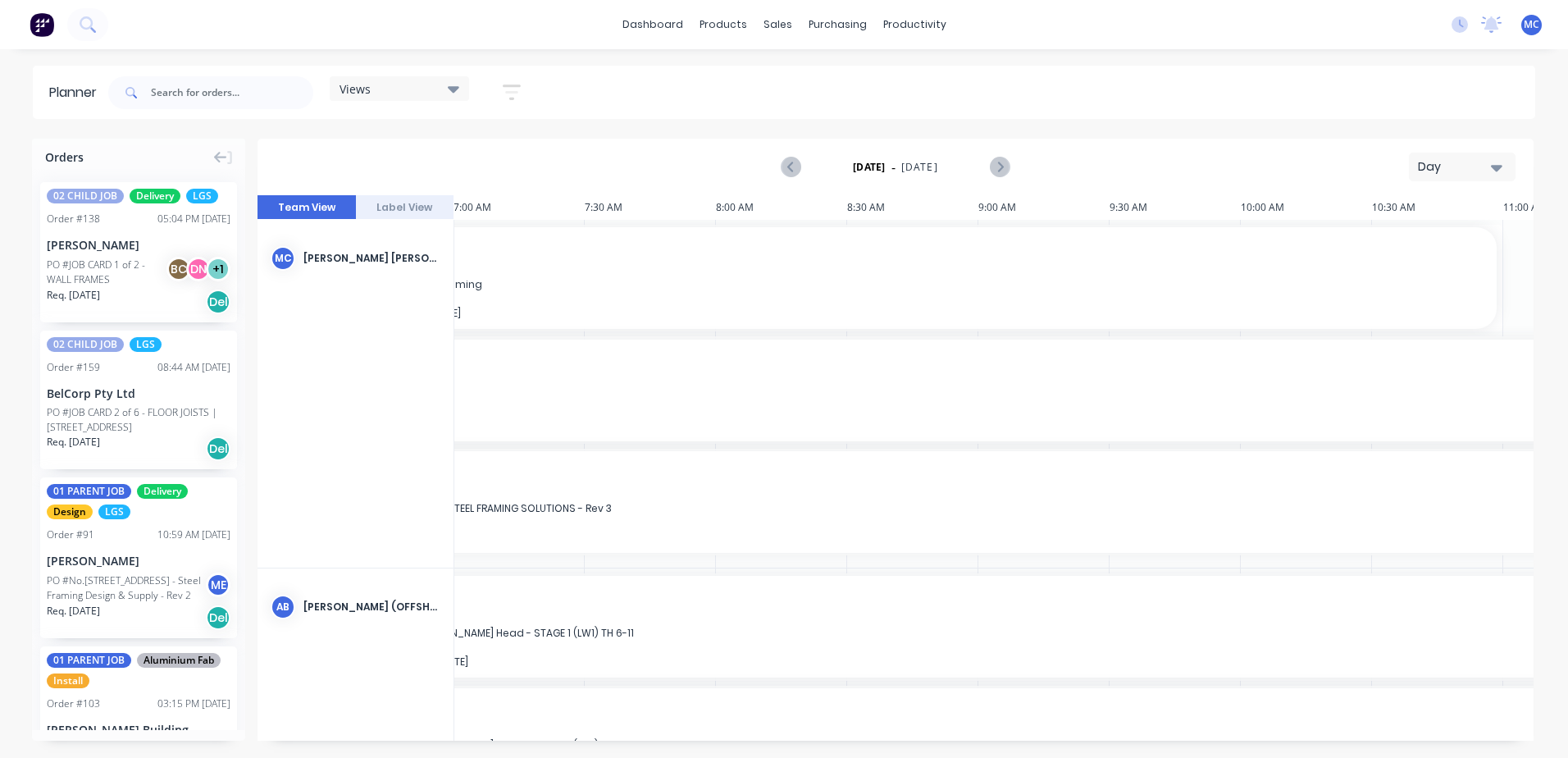
click at [1468, 164] on div "Day" at bounding box center [1455, 167] width 75 height 17
click at [1421, 233] on div "Week" at bounding box center [1432, 243] width 163 height 33
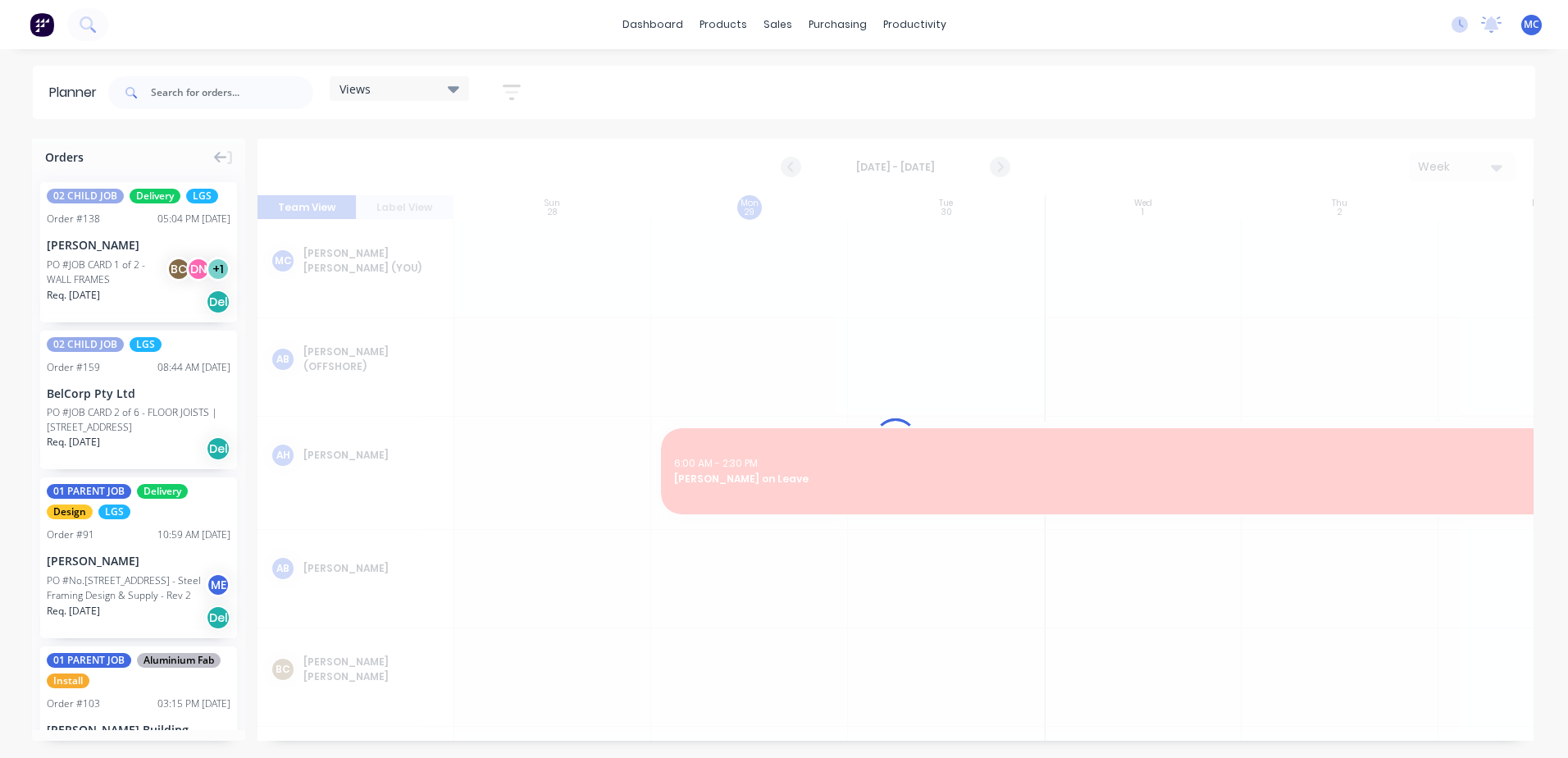
scroll to position [0, 1]
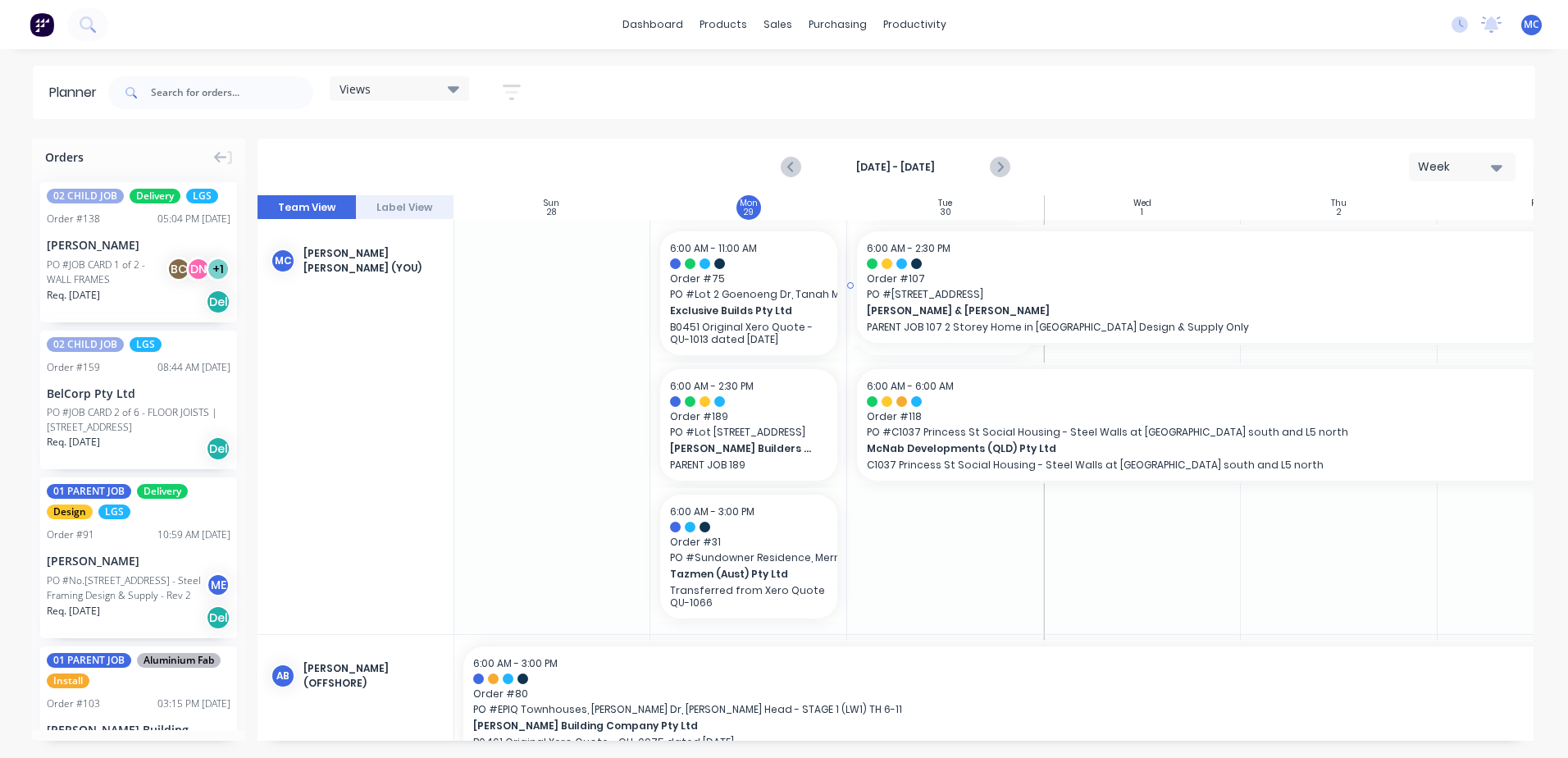
drag, startPoint x: 1040, startPoint y: 292, endPoint x: 1504, endPoint y: 320, distance: 464.8
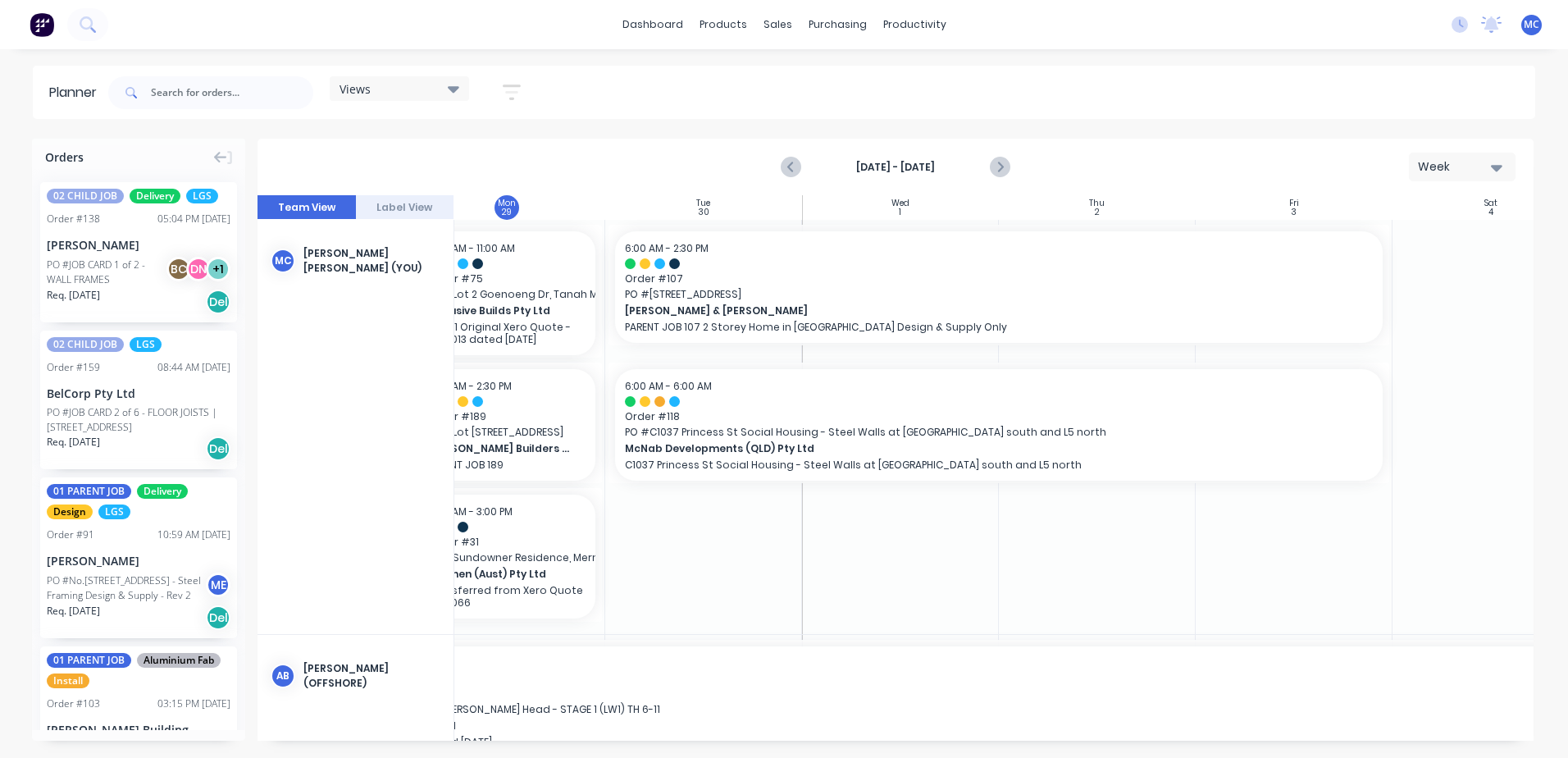
scroll to position [0, 92]
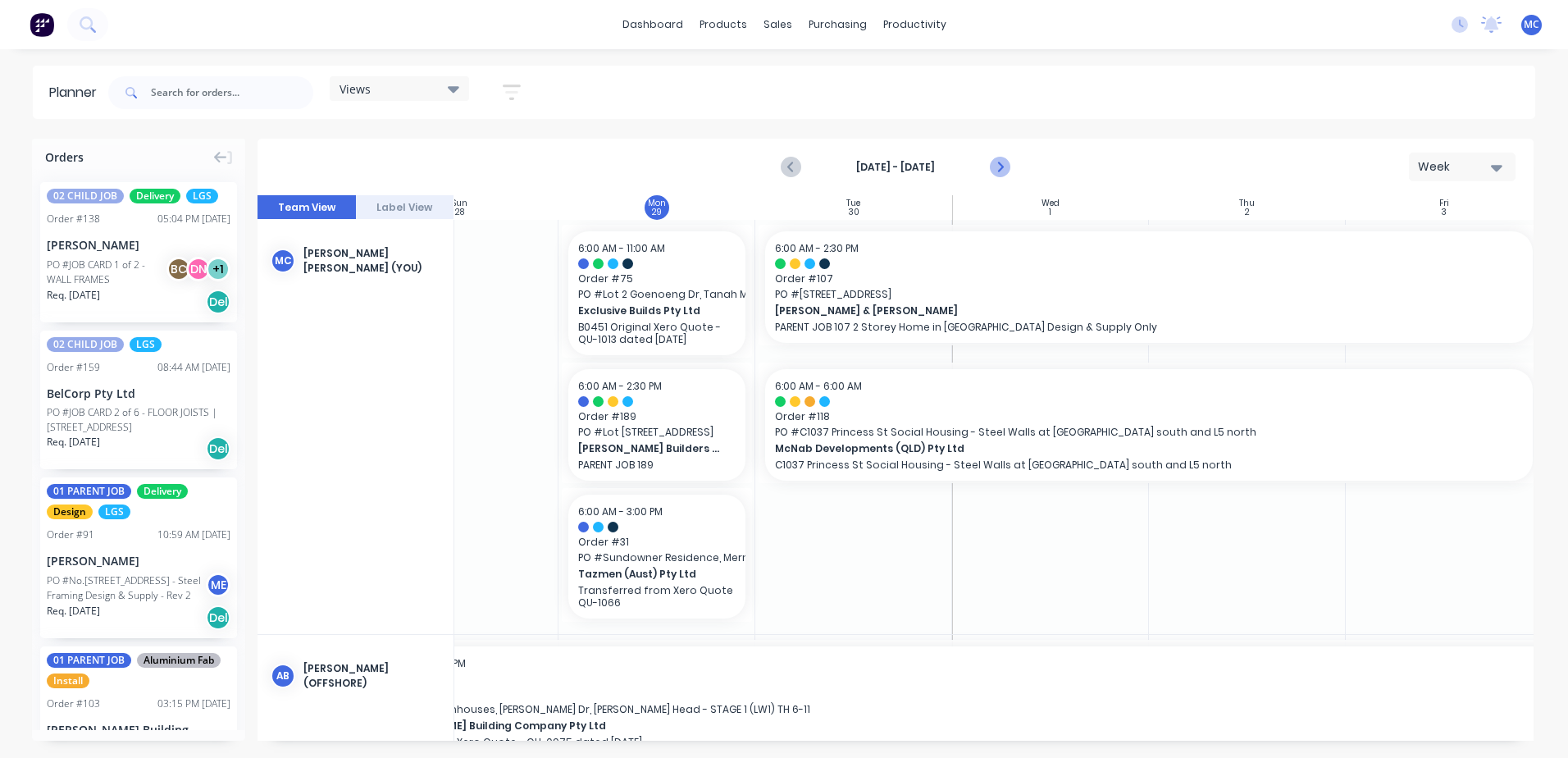
click at [999, 160] on icon "Next page" at bounding box center [999, 167] width 19 height 19
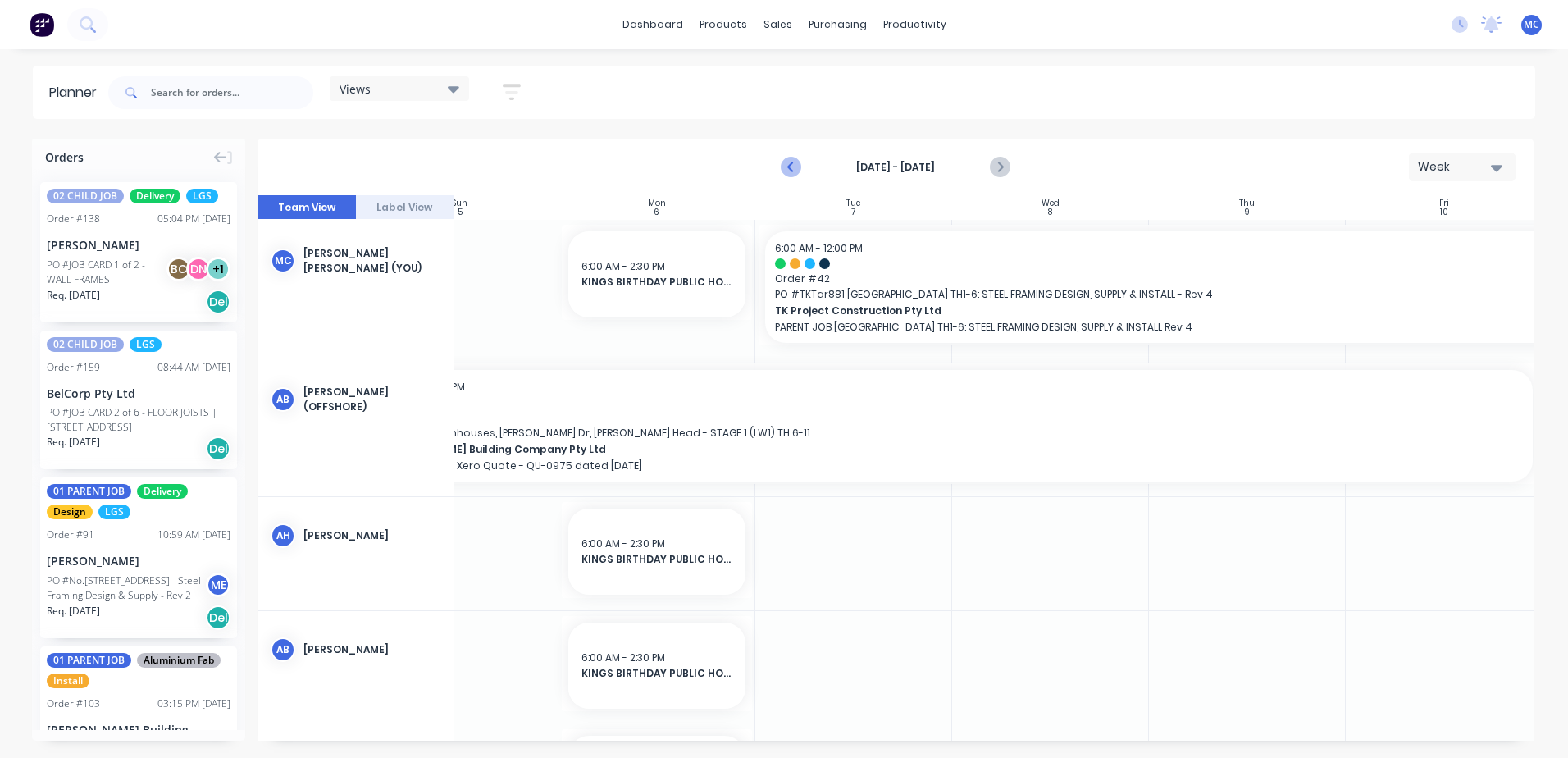
click at [790, 167] on icon "Previous page" at bounding box center [793, 167] width 8 height 13
